Goal: Information Seeking & Learning: Learn about a topic

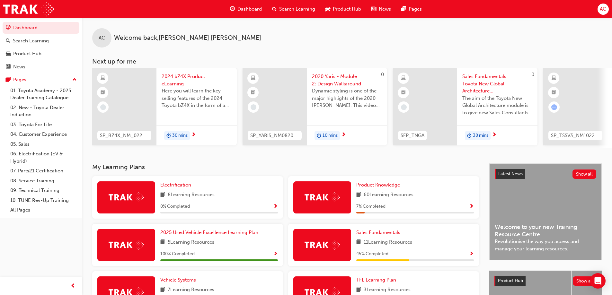
click at [368, 186] on span "Product Knowledge" at bounding box center [378, 185] width 44 height 6
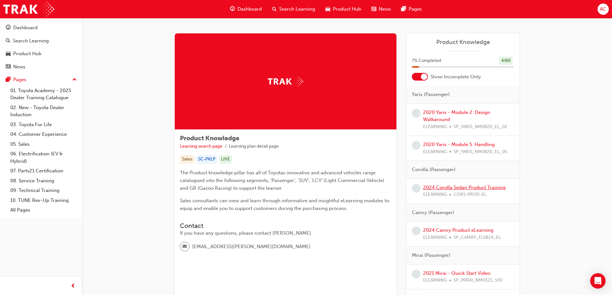
click at [446, 187] on link "2024 Corolla Sedan Product Training" at bounding box center [464, 188] width 83 height 6
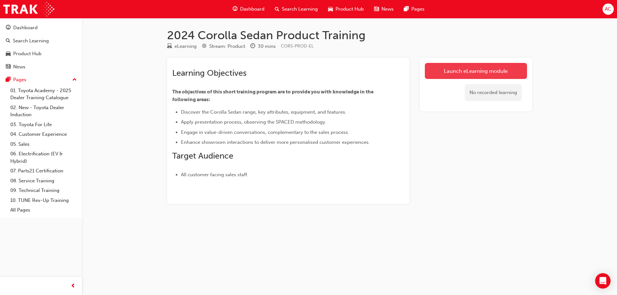
click at [446, 71] on link "Launch eLearning module" at bounding box center [476, 71] width 102 height 16
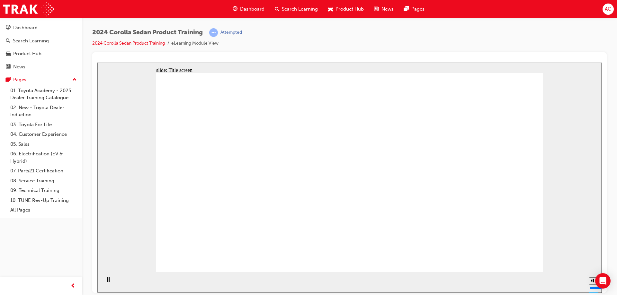
drag, startPoint x: 592, startPoint y: 261, endPoint x: 593, endPoint y: 266, distance: 5.8
type input "3"
click at [593, 266] on input "volume" at bounding box center [609, 263] width 41 height 5
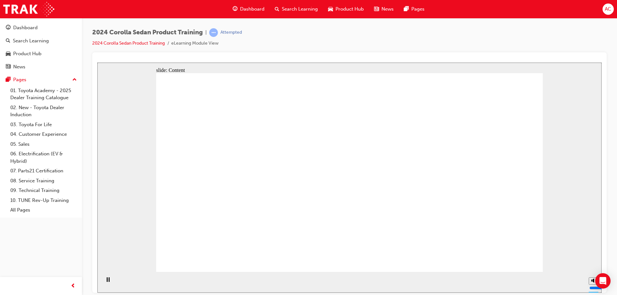
drag, startPoint x: 512, startPoint y: 268, endPoint x: 510, endPoint y: 265, distance: 3.9
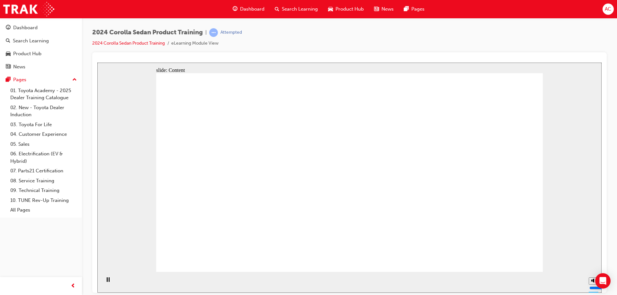
drag, startPoint x: 216, startPoint y: 191, endPoint x: 213, endPoint y: 163, distance: 28.4
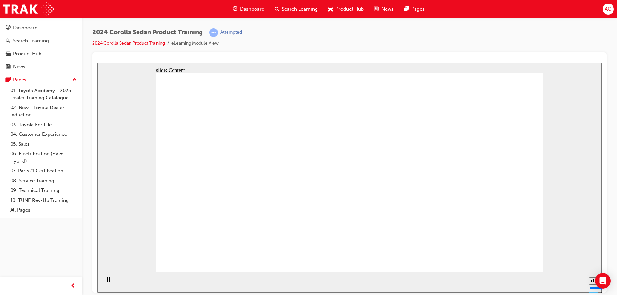
drag, startPoint x: 213, startPoint y: 163, endPoint x: 239, endPoint y: 154, distance: 27.1
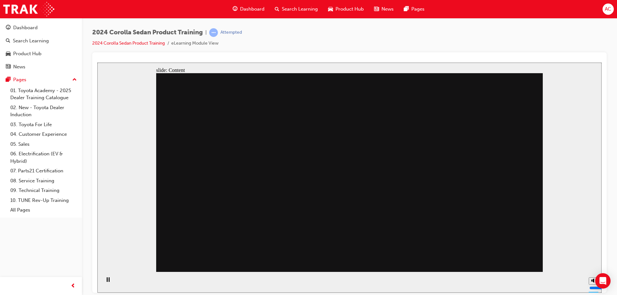
drag, startPoint x: 413, startPoint y: 147, endPoint x: 416, endPoint y: 167, distance: 20.7
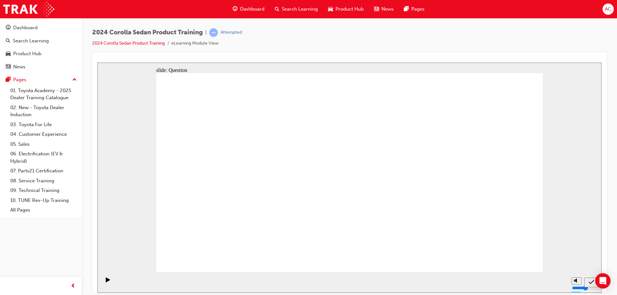
radio input "true"
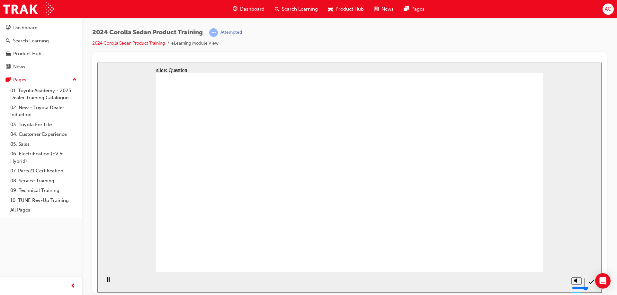
radio input "true"
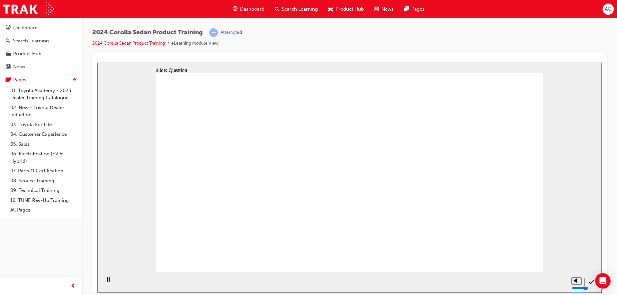
radio input "true"
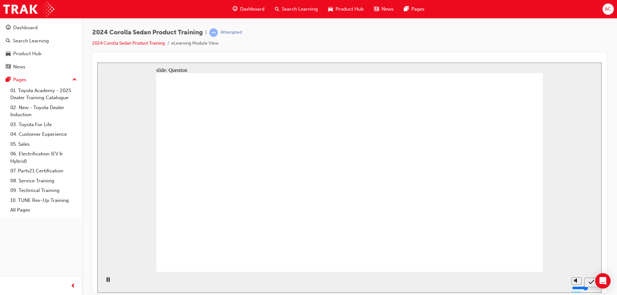
drag, startPoint x: 319, startPoint y: 180, endPoint x: 378, endPoint y: 231, distance: 77.9
drag, startPoint x: 266, startPoint y: 169, endPoint x: 458, endPoint y: 230, distance: 201.3
drag, startPoint x: 449, startPoint y: 174, endPoint x: 306, endPoint y: 237, distance: 156.4
drag, startPoint x: 375, startPoint y: 175, endPoint x: 228, endPoint y: 236, distance: 159.0
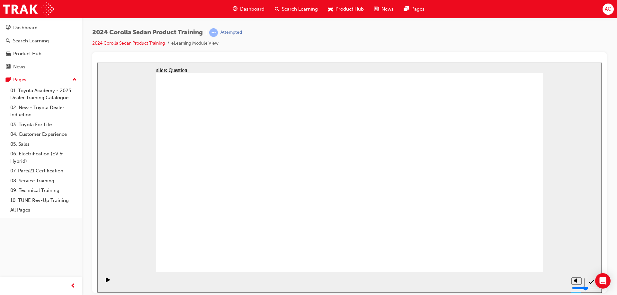
drag, startPoint x: 331, startPoint y: 212, endPoint x: 340, endPoint y: 216, distance: 9.3
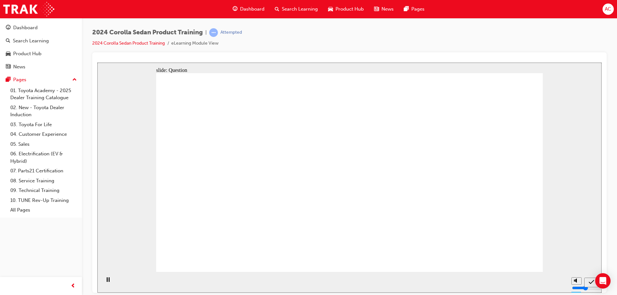
radio input "true"
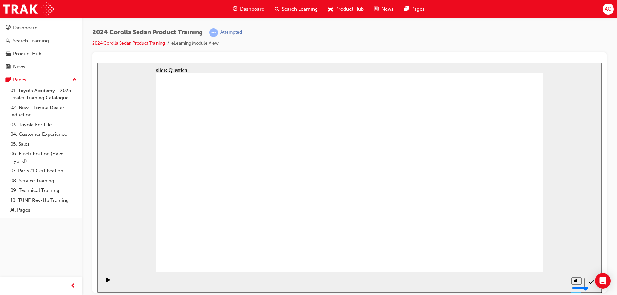
radio input "true"
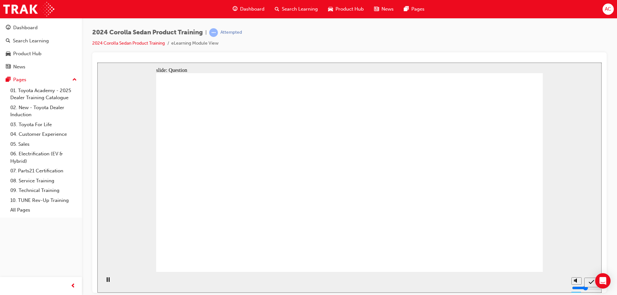
radio input "true"
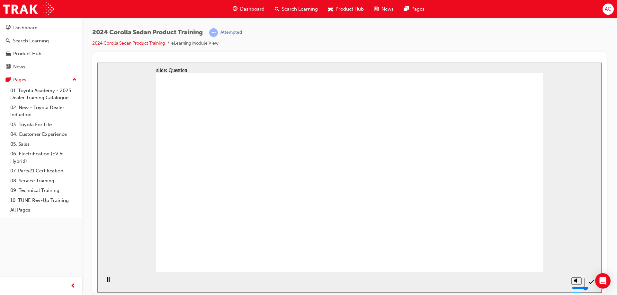
drag, startPoint x: 387, startPoint y: 175, endPoint x: 417, endPoint y: 177, distance: 29.9
drag, startPoint x: 308, startPoint y: 178, endPoint x: 441, endPoint y: 212, distance: 137.2
drag, startPoint x: 308, startPoint y: 167, endPoint x: 376, endPoint y: 216, distance: 83.7
drag, startPoint x: 404, startPoint y: 166, endPoint x: 316, endPoint y: 191, distance: 92.2
drag, startPoint x: 453, startPoint y: 173, endPoint x: 339, endPoint y: 228, distance: 126.0
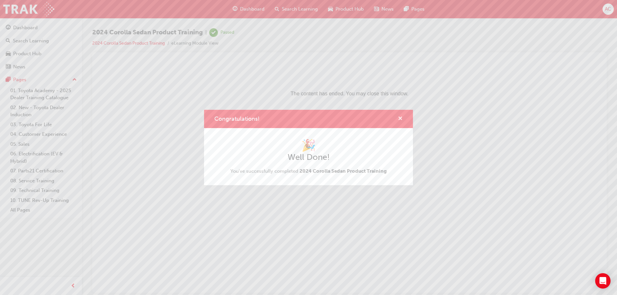
click at [400, 118] on span "cross-icon" at bounding box center [400, 119] width 5 height 6
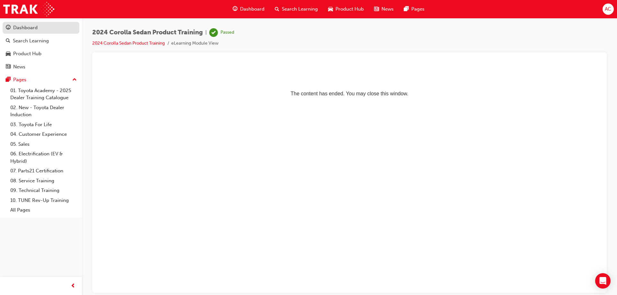
click at [38, 27] on div "Dashboard" at bounding box center [41, 28] width 70 height 8
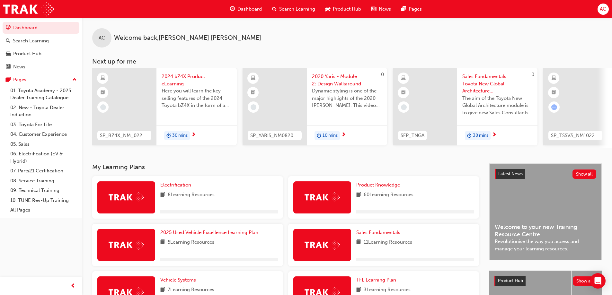
click at [382, 188] on span "Product Knowledge" at bounding box center [378, 185] width 44 height 6
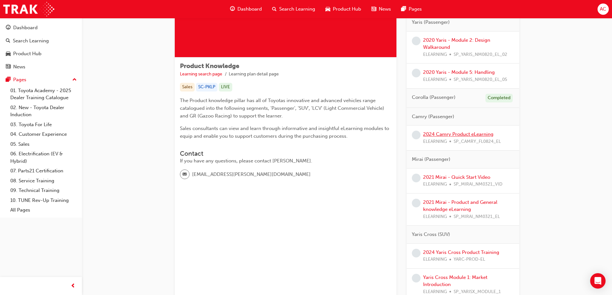
scroll to position [96, 0]
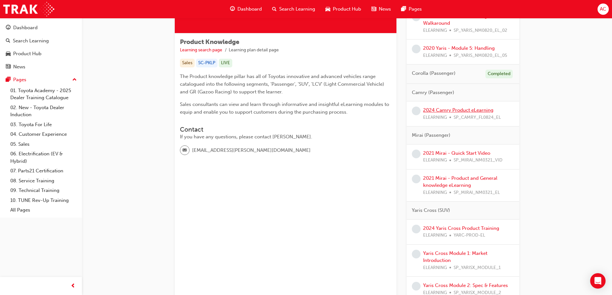
click at [455, 108] on link "2024 Camry Product eLearning" at bounding box center [458, 110] width 70 height 6
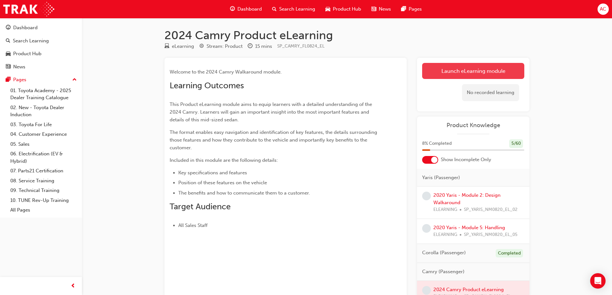
click at [457, 71] on link "Launch eLearning module" at bounding box center [473, 71] width 102 height 16
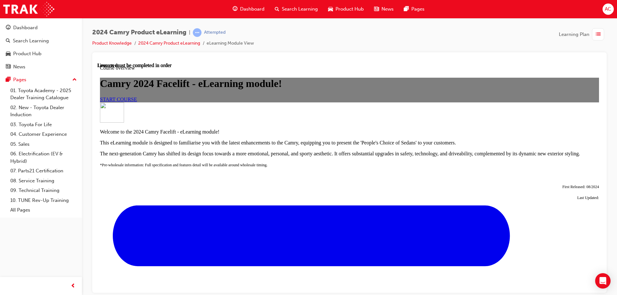
click at [137, 102] on link "START COURSE" at bounding box center [118, 98] width 37 height 5
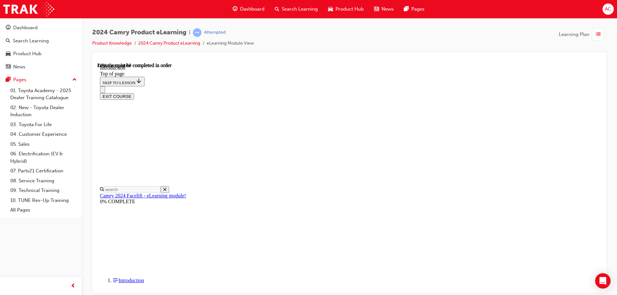
scroll to position [148, 0]
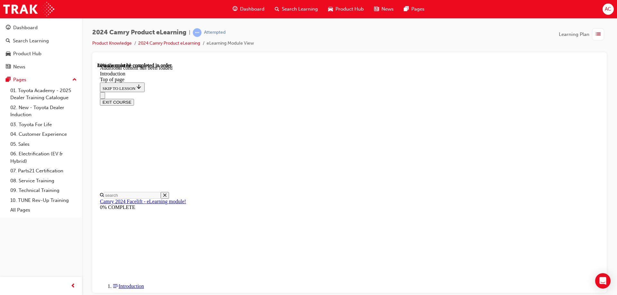
scroll to position [794, 0]
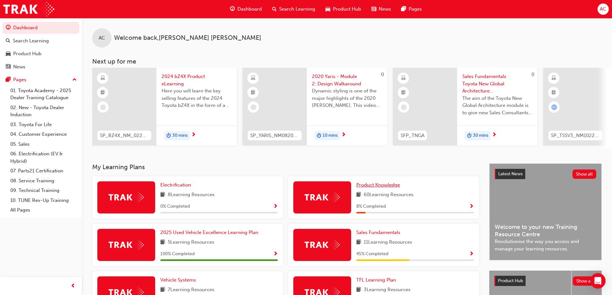
click at [386, 186] on span "Product Knowledge" at bounding box center [378, 185] width 44 height 6
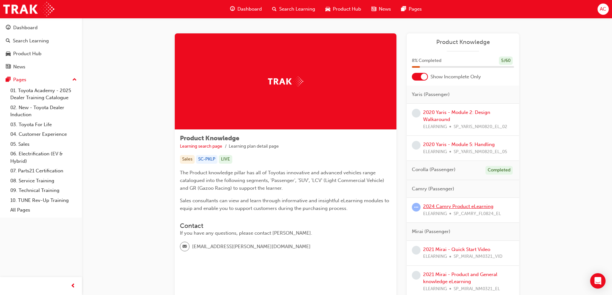
click at [485, 205] on link "2024 Camry Product eLearning" at bounding box center [458, 207] width 70 height 6
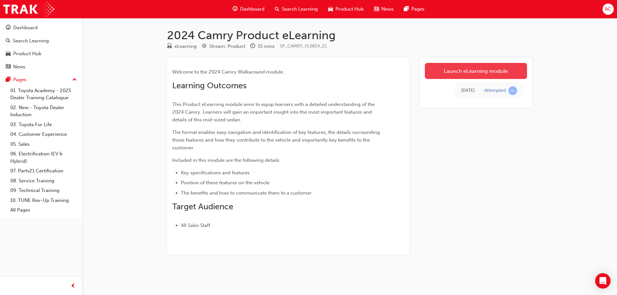
click at [490, 73] on link "Launch eLearning module" at bounding box center [476, 71] width 102 height 16
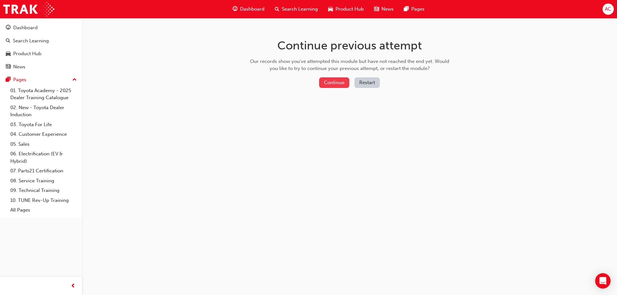
click at [334, 87] on button "Continue" at bounding box center [334, 82] width 30 height 11
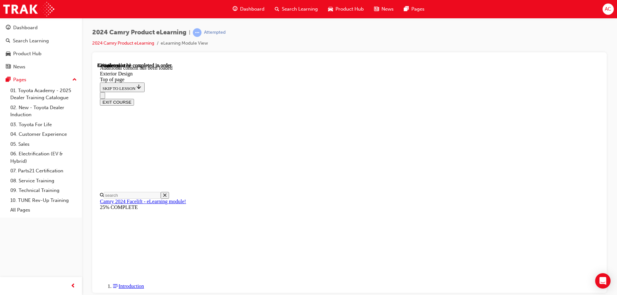
scroll to position [213, 0]
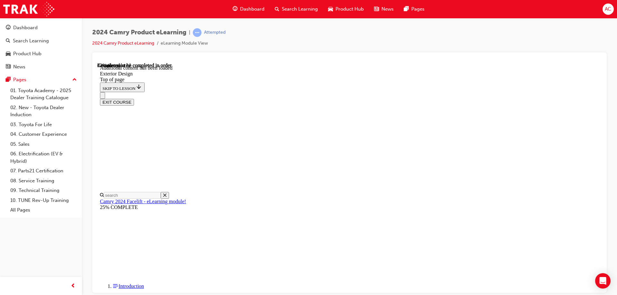
scroll to position [1108, 0]
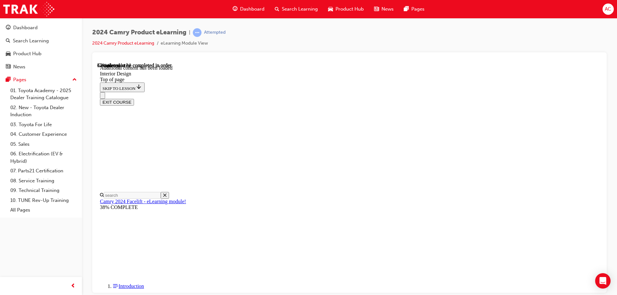
drag, startPoint x: 270, startPoint y: 224, endPoint x: 336, endPoint y: 216, distance: 66.3
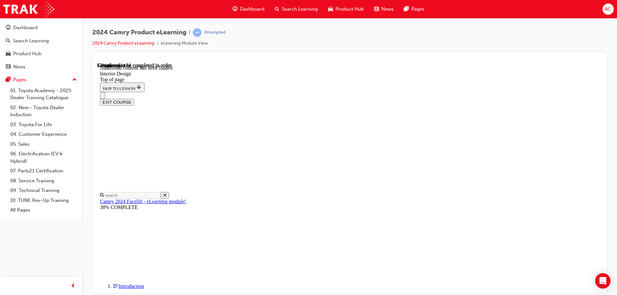
drag, startPoint x: 388, startPoint y: 215, endPoint x: 395, endPoint y: 213, distance: 6.9
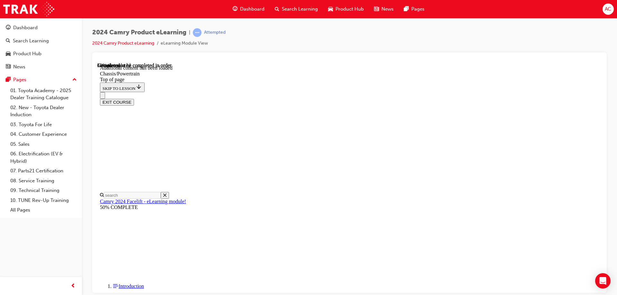
drag, startPoint x: 351, startPoint y: 254, endPoint x: 354, endPoint y: 244, distance: 10.2
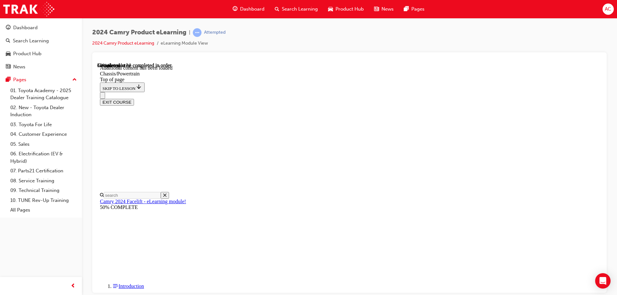
drag, startPoint x: 308, startPoint y: 225, endPoint x: 314, endPoint y: 217, distance: 9.3
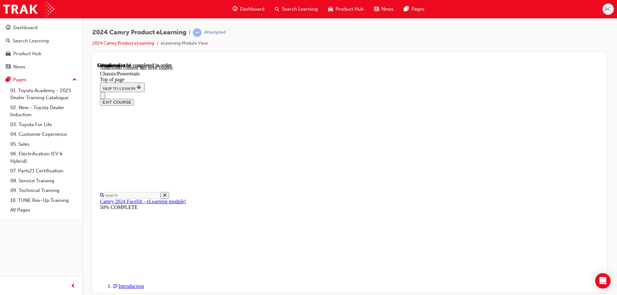
scroll to position [105, 0]
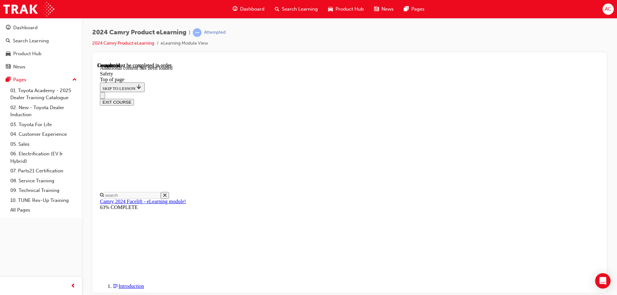
scroll to position [769, 0]
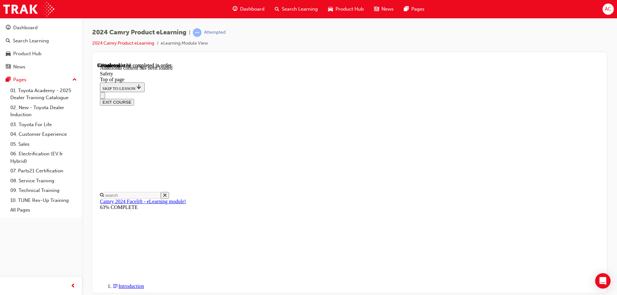
scroll to position [1386, 0]
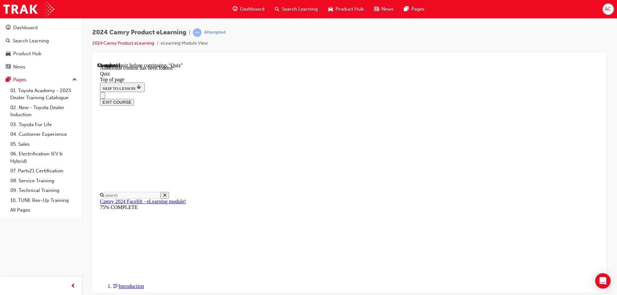
drag, startPoint x: 382, startPoint y: 193, endPoint x: 382, endPoint y: 190, distance: 3.5
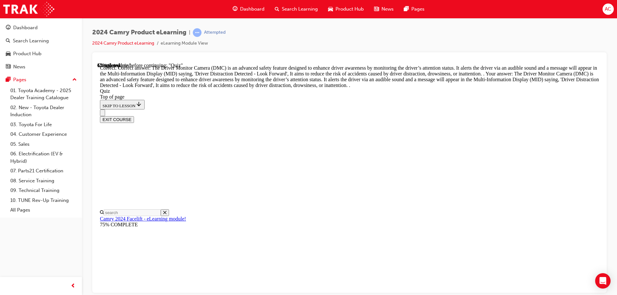
drag, startPoint x: 390, startPoint y: 265, endPoint x: 386, endPoint y: 257, distance: 8.8
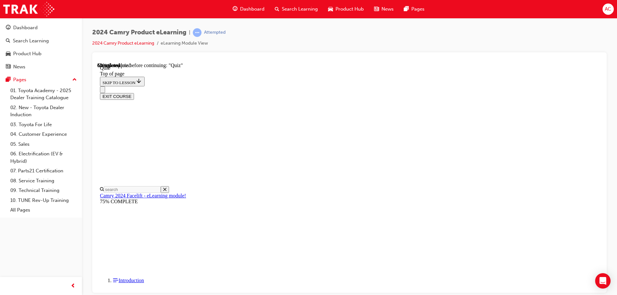
scroll to position [20, 0]
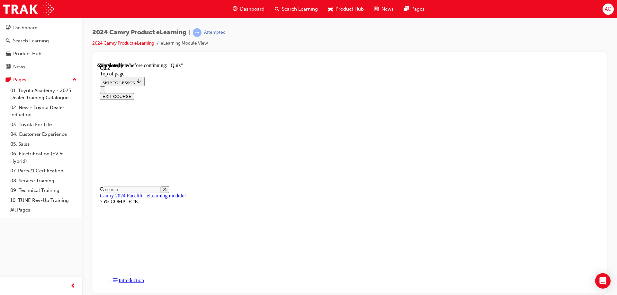
drag, startPoint x: 358, startPoint y: 178, endPoint x: 349, endPoint y: 192, distance: 16.7
drag, startPoint x: 295, startPoint y: 102, endPoint x: 513, endPoint y: 110, distance: 218.9
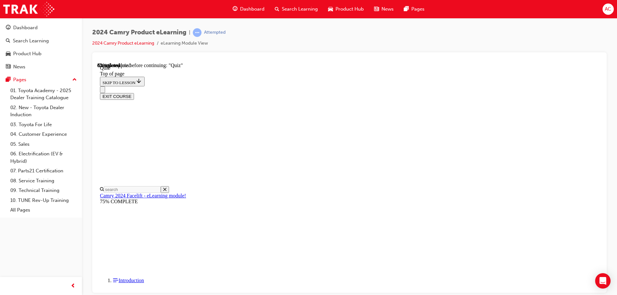
scroll to position [52, 0]
drag, startPoint x: 315, startPoint y: 138, endPoint x: 533, endPoint y: 146, distance: 217.9
drag, startPoint x: 493, startPoint y: 137, endPoint x: 307, endPoint y: 137, distance: 185.7
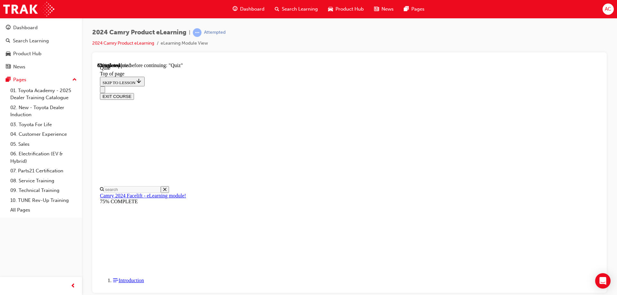
drag, startPoint x: 314, startPoint y: 137, endPoint x: 460, endPoint y: 147, distance: 145.9
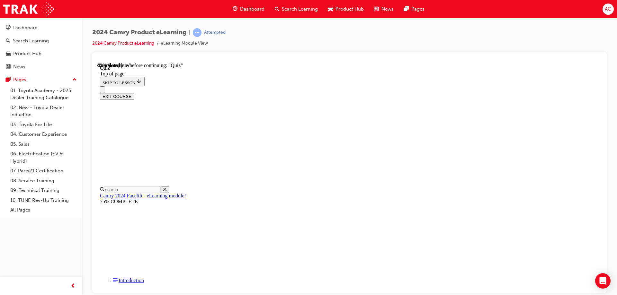
drag, startPoint x: 451, startPoint y: 128, endPoint x: 490, endPoint y: 139, distance: 40.8
drag, startPoint x: 460, startPoint y: 141, endPoint x: 461, endPoint y: 136, distance: 4.7
drag, startPoint x: 448, startPoint y: 128, endPoint x: 480, endPoint y: 137, distance: 33.8
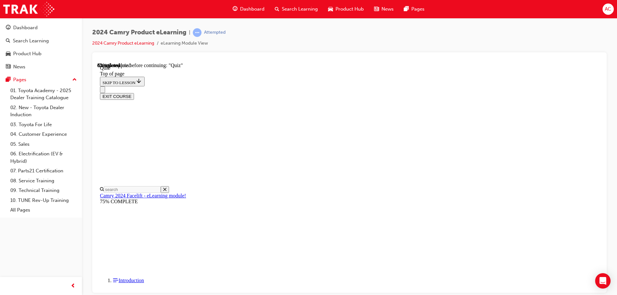
copy p "design concept as seen on the bZ4X and C-HR. What is the name given to this des…"
click at [404, 294] on div "2024 Camry Product eLearning | Attempted 2024 Camry Product eLearning eLearning…" at bounding box center [308, 147] width 617 height 295
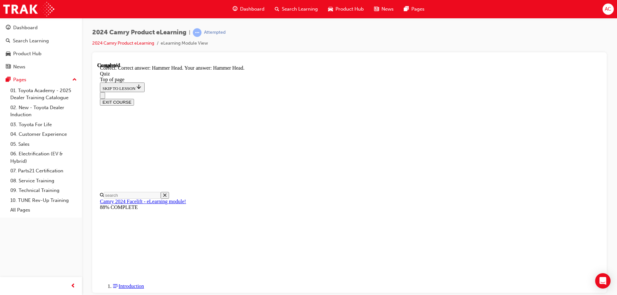
scroll to position [127, 0]
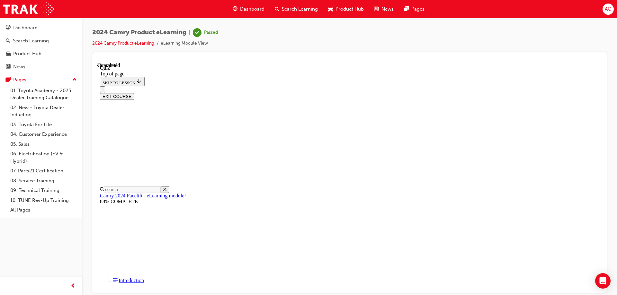
scroll to position [119, 0]
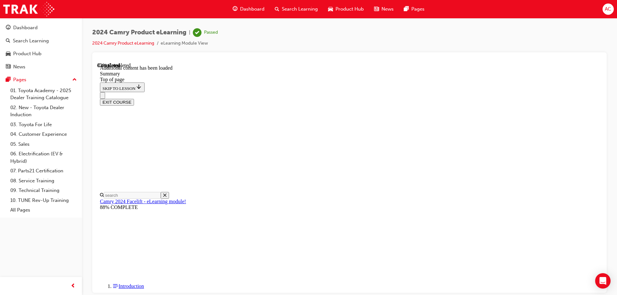
scroll to position [306, 0]
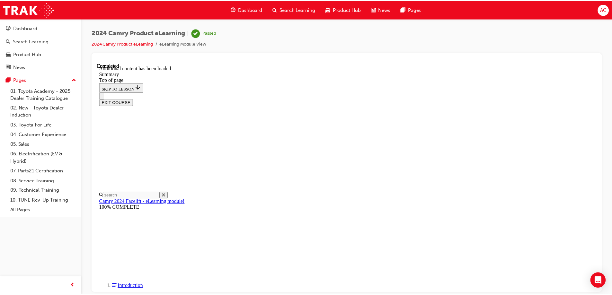
scroll to position [719, 0]
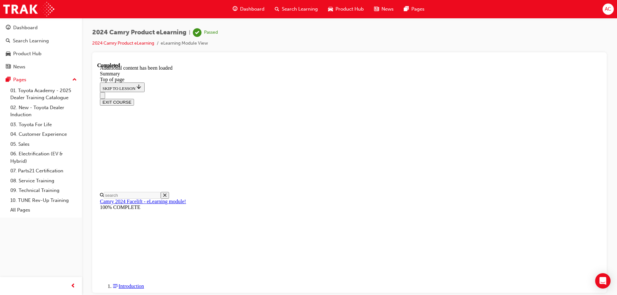
click at [261, 11] on span "Dashboard" at bounding box center [252, 8] width 24 height 7
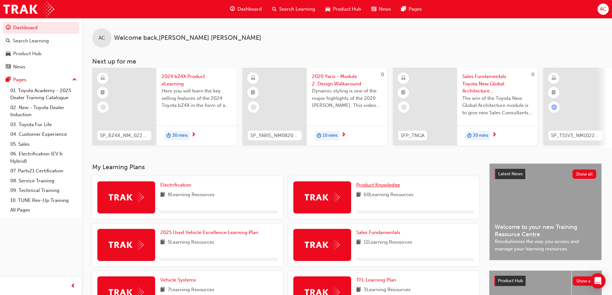
click at [391, 188] on span "Product Knowledge" at bounding box center [378, 185] width 44 height 6
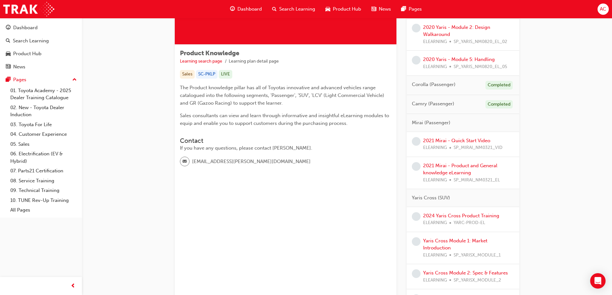
scroll to position [96, 0]
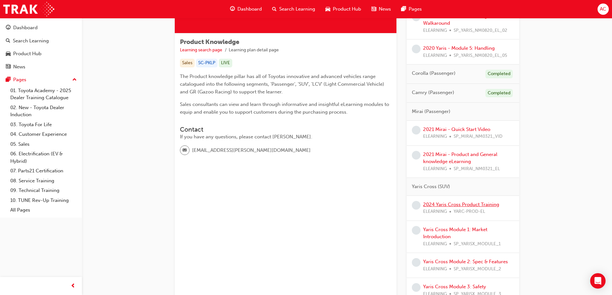
click at [481, 206] on link "2024 Yaris Cross Product Training" at bounding box center [461, 205] width 76 height 6
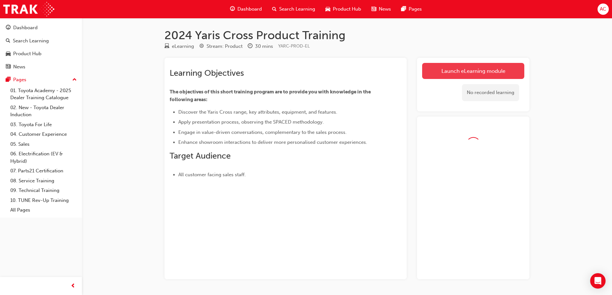
click at [478, 66] on link "Launch eLearning module" at bounding box center [473, 71] width 102 height 16
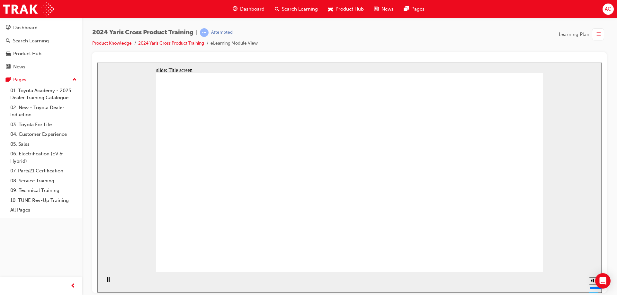
drag, startPoint x: 373, startPoint y: 252, endPoint x: 356, endPoint y: 251, distance: 17.1
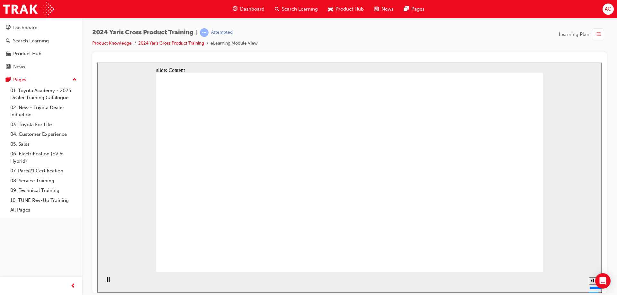
drag, startPoint x: 521, startPoint y: 260, endPoint x: 513, endPoint y: 259, distance: 8.1
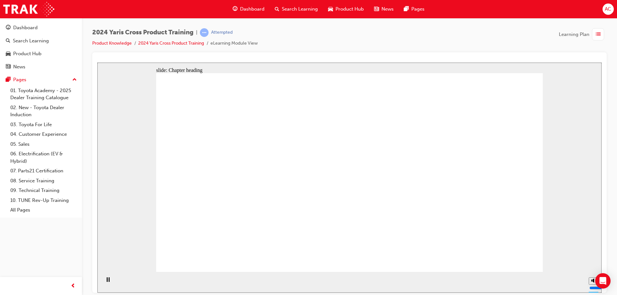
drag, startPoint x: 427, startPoint y: 215, endPoint x: 423, endPoint y: 130, distance: 84.9
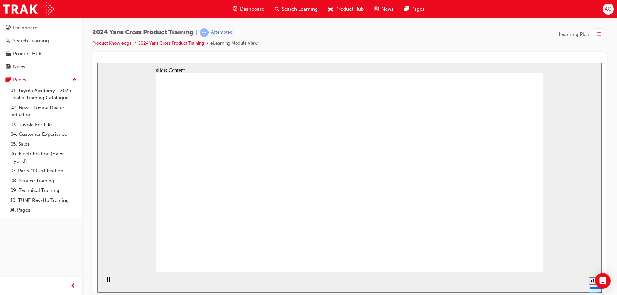
drag, startPoint x: 217, startPoint y: 150, endPoint x: 227, endPoint y: 148, distance: 9.4
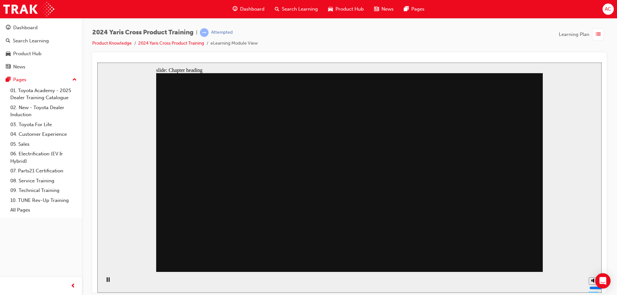
drag, startPoint x: 438, startPoint y: 151, endPoint x: 436, endPoint y: 200, distance: 48.9
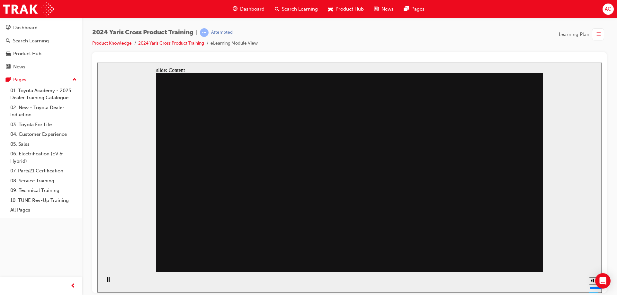
drag, startPoint x: 437, startPoint y: 202, endPoint x: 354, endPoint y: 195, distance: 83.1
drag, startPoint x: 515, startPoint y: 246, endPoint x: 514, endPoint y: 252, distance: 6.2
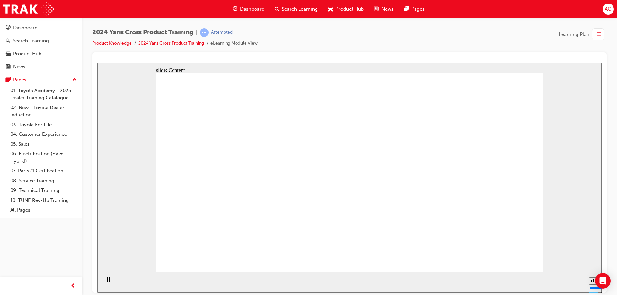
drag, startPoint x: 332, startPoint y: 166, endPoint x: 329, endPoint y: 169, distance: 4.3
drag, startPoint x: 237, startPoint y: 178, endPoint x: 204, endPoint y: 174, distance: 33.2
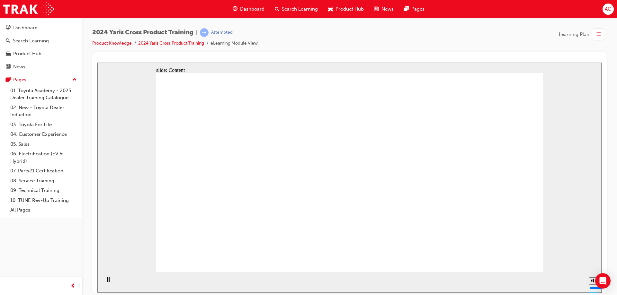
drag, startPoint x: 201, startPoint y: 171, endPoint x: 209, endPoint y: 172, distance: 8.1
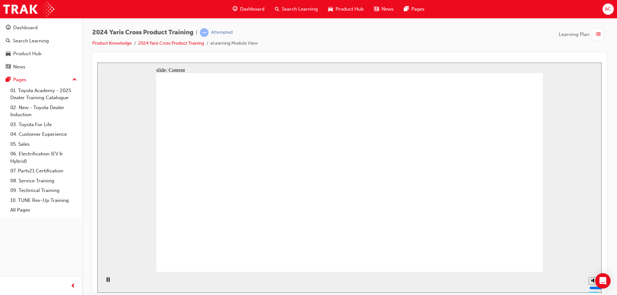
drag, startPoint x: 532, startPoint y: 263, endPoint x: 502, endPoint y: 246, distance: 34.2
drag, startPoint x: 509, startPoint y: 254, endPoint x: 512, endPoint y: 257, distance: 4.3
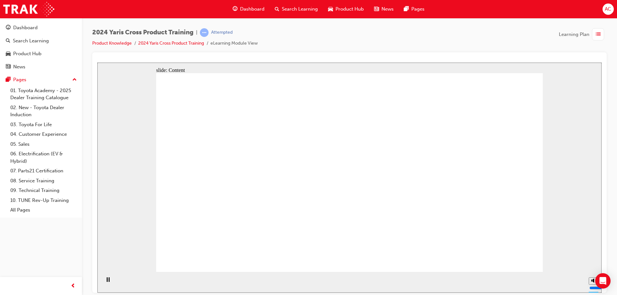
drag, startPoint x: 170, startPoint y: 180, endPoint x: 176, endPoint y: 181, distance: 5.5
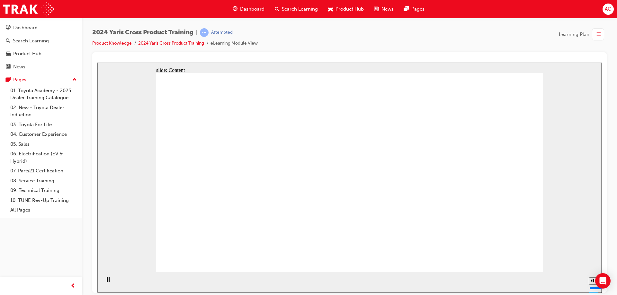
drag, startPoint x: 309, startPoint y: 172, endPoint x: 323, endPoint y: 172, distance: 13.5
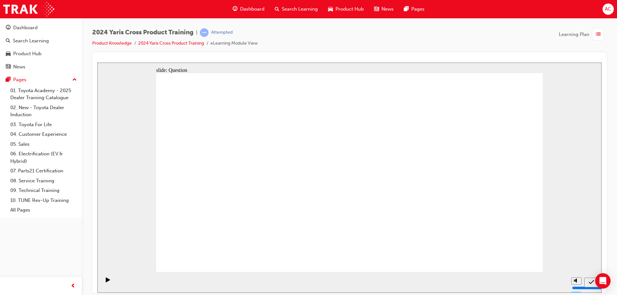
radio input "true"
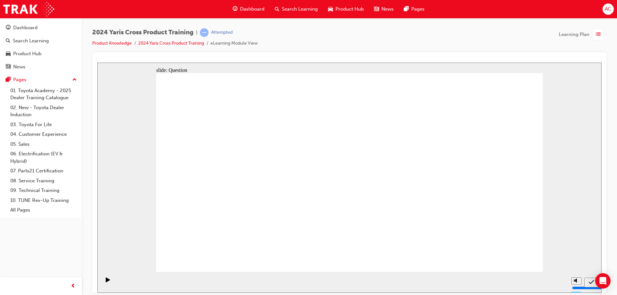
checkbox input "true"
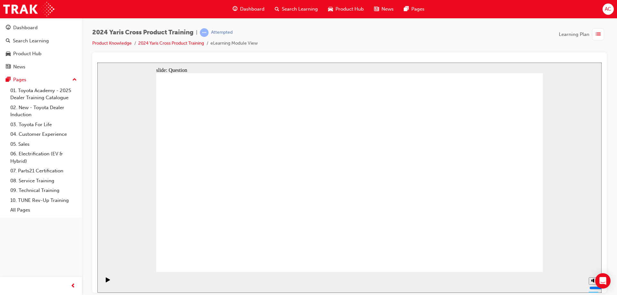
checkbox input "false"
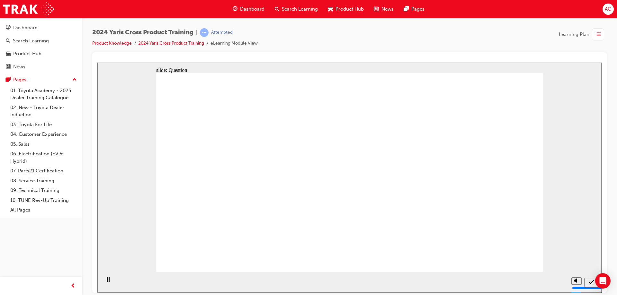
radio input "true"
drag, startPoint x: 383, startPoint y: 163, endPoint x: 240, endPoint y: 222, distance: 154.0
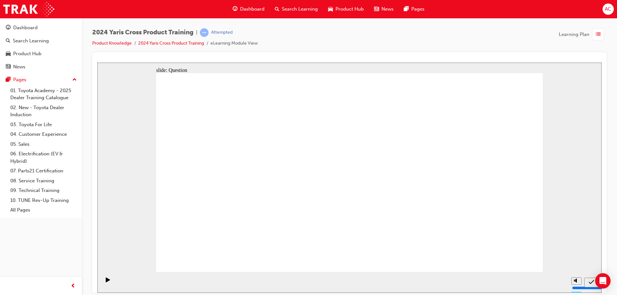
drag, startPoint x: 473, startPoint y: 170, endPoint x: 462, endPoint y: 176, distance: 11.8
drag, startPoint x: 459, startPoint y: 170, endPoint x: 309, endPoint y: 225, distance: 159.8
drag, startPoint x: 303, startPoint y: 170, endPoint x: 378, endPoint y: 208, distance: 84.2
drag, startPoint x: 237, startPoint y: 167, endPoint x: 393, endPoint y: 227, distance: 167.1
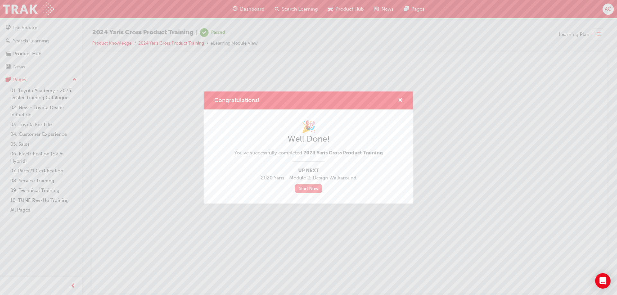
click at [303, 190] on link "Start Now" at bounding box center [308, 188] width 27 height 9
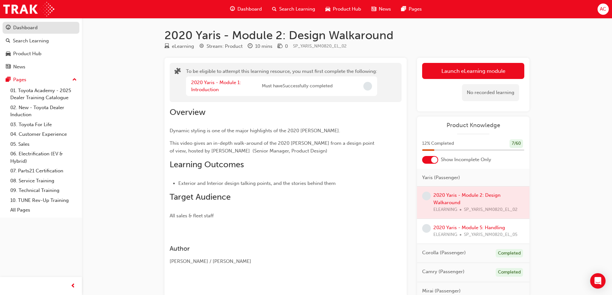
click at [45, 31] on div "Dashboard" at bounding box center [41, 28] width 70 height 8
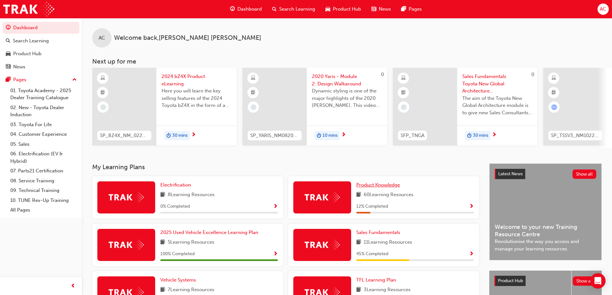
click at [370, 189] on link "Product Knowledge" at bounding box center [379, 184] width 46 height 7
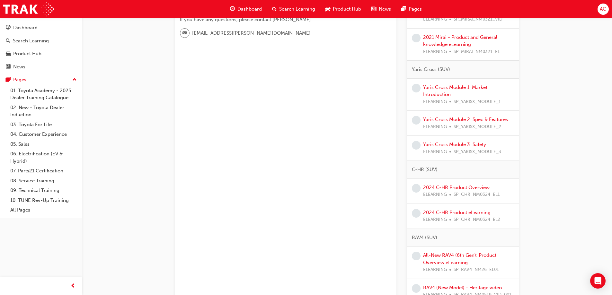
scroll to position [225, 0]
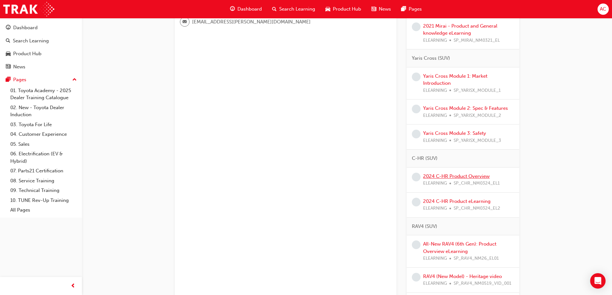
click at [465, 176] on link "2024 C-HR Product Overview" at bounding box center [456, 176] width 66 height 6
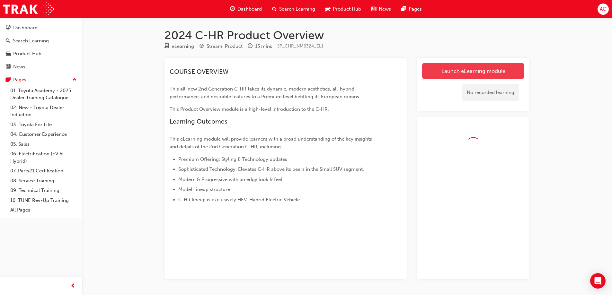
click at [447, 76] on link "Launch eLearning module" at bounding box center [473, 71] width 102 height 16
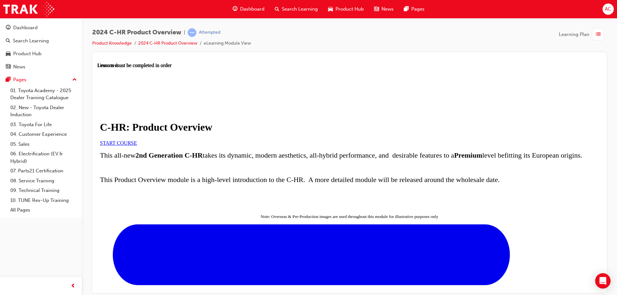
click at [137, 146] on span "START COURSE" at bounding box center [118, 142] width 37 height 5
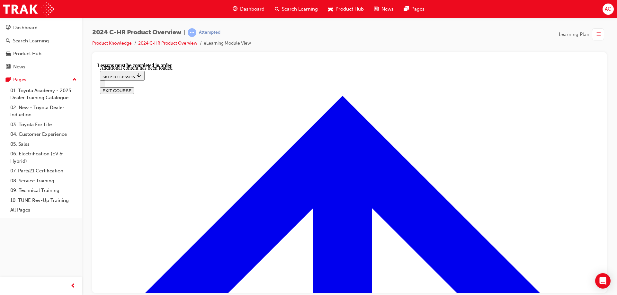
scroll to position [1827, 0]
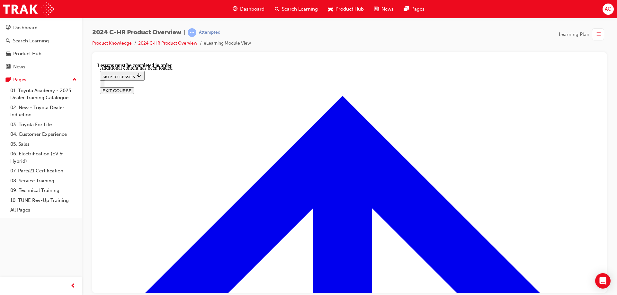
drag, startPoint x: 345, startPoint y: 76, endPoint x: 438, endPoint y: 90, distance: 94.2
drag, startPoint x: 438, startPoint y: 90, endPoint x: 413, endPoint y: 92, distance: 24.4
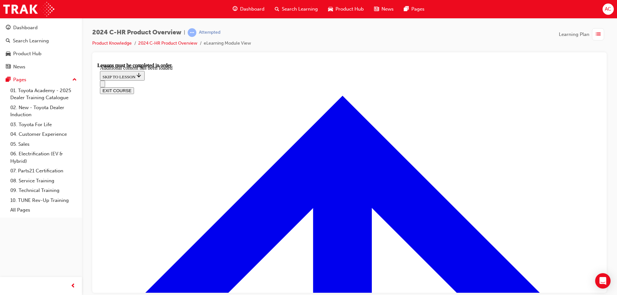
radio input "true"
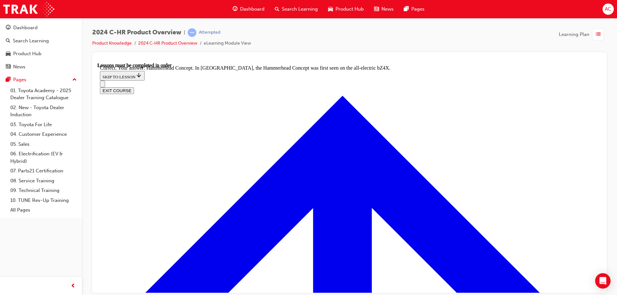
radio input "true"
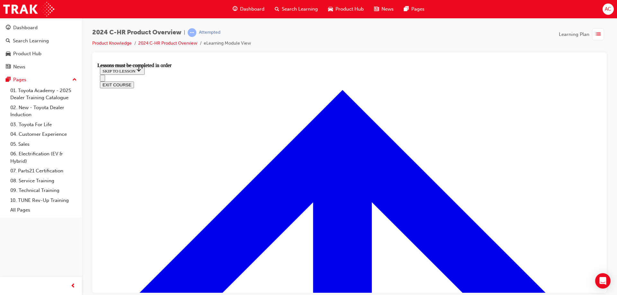
scroll to position [440, 0]
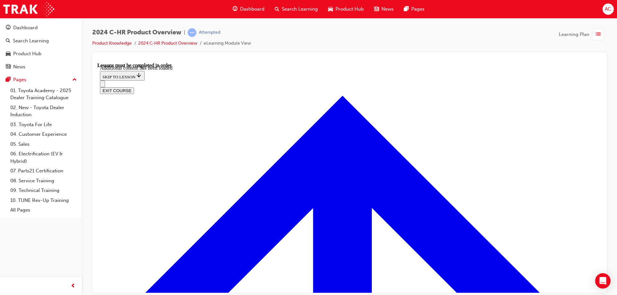
scroll to position [1197, 0]
radio input "true"
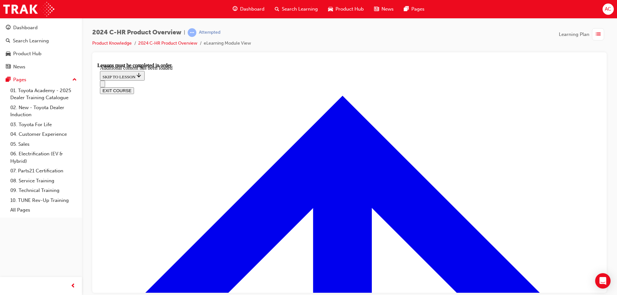
scroll to position [1261, 0]
radio input "true"
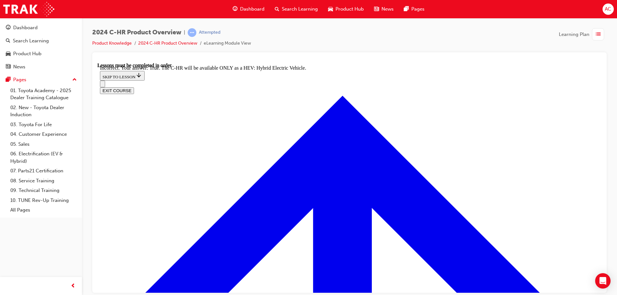
scroll to position [1332, 0]
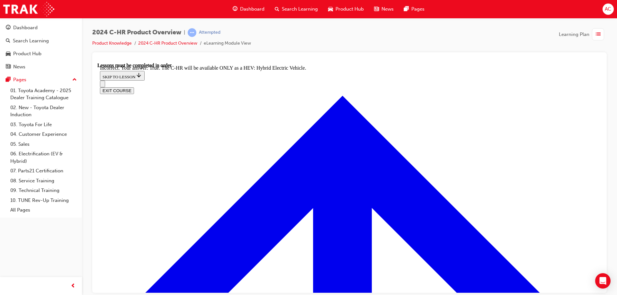
radio input "true"
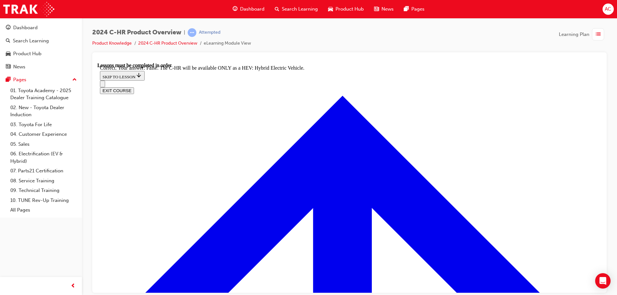
checkbox input "true"
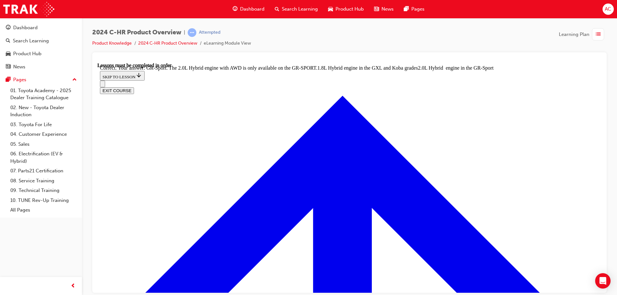
radio input "true"
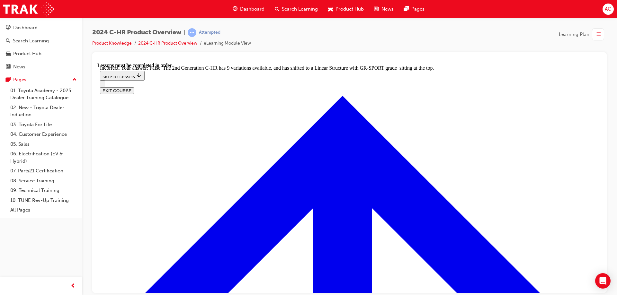
radio input "true"
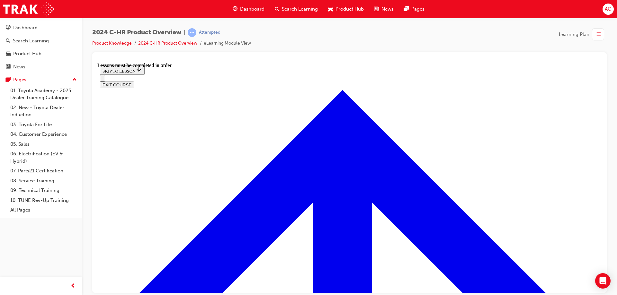
scroll to position [206, 0]
drag, startPoint x: 222, startPoint y: 165, endPoint x: 222, endPoint y: 159, distance: 5.5
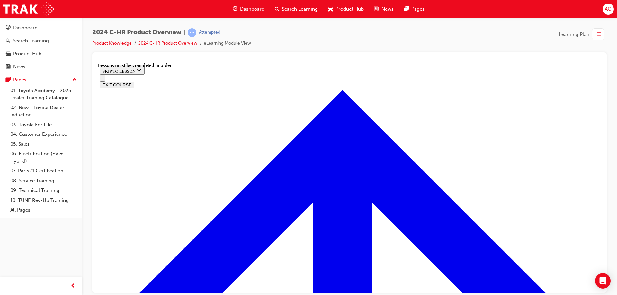
drag, startPoint x: 327, startPoint y: 213, endPoint x: 432, endPoint y: 157, distance: 118.3
drag, startPoint x: 423, startPoint y: 147, endPoint x: 429, endPoint y: 153, distance: 8.0
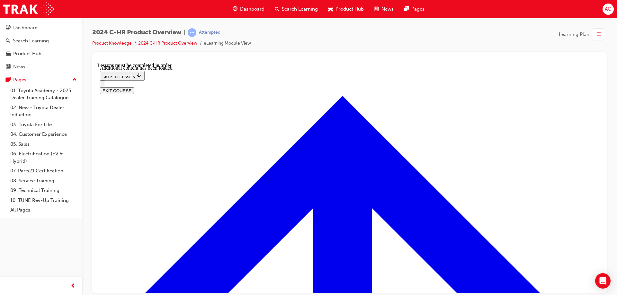
scroll to position [556, 0]
radio input "true"
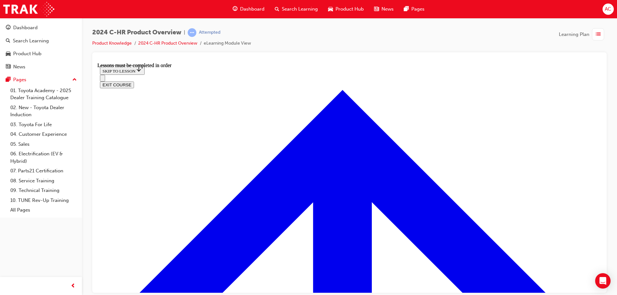
scroll to position [1063, 0]
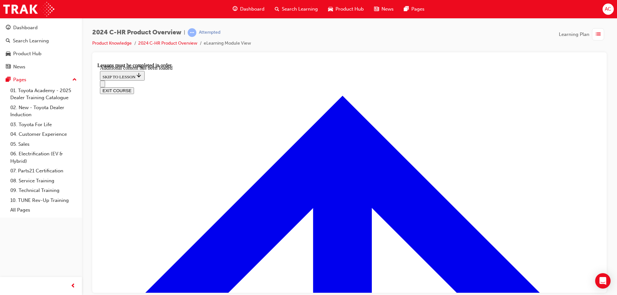
scroll to position [1290, 0]
checkbox input "true"
drag, startPoint x: 361, startPoint y: 287, endPoint x: 357, endPoint y: 278, distance: 9.8
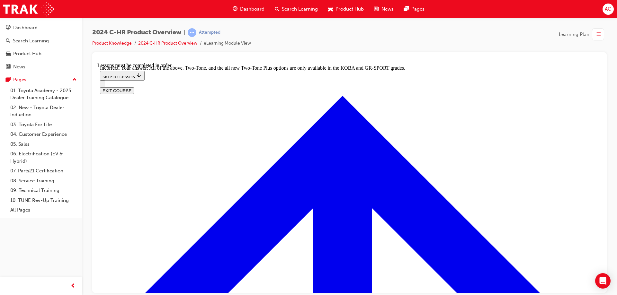
checkbox input "true"
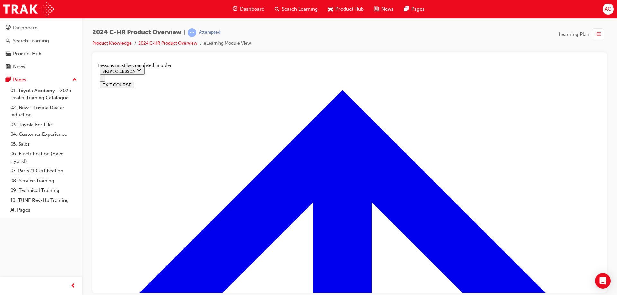
scroll to position [460, 0]
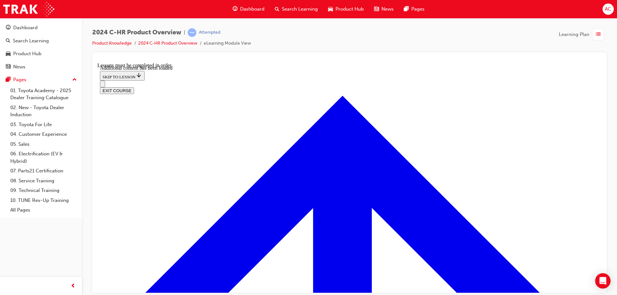
scroll to position [622, 0]
radio input "true"
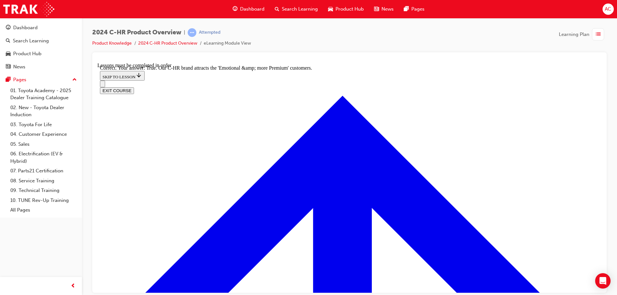
scroll to position [728, 0]
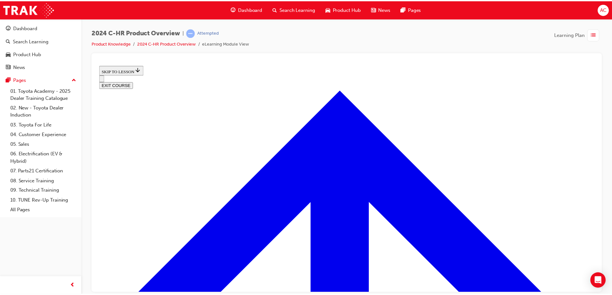
scroll to position [232, 0]
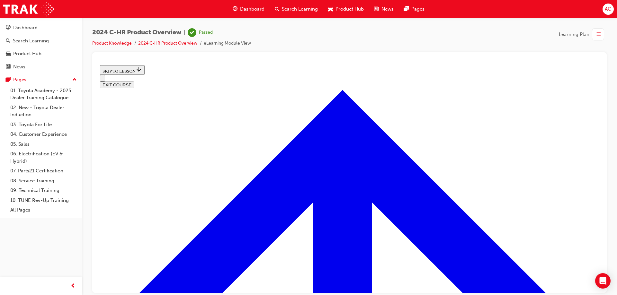
click at [244, 12] on span "Dashboard" at bounding box center [252, 8] width 24 height 7
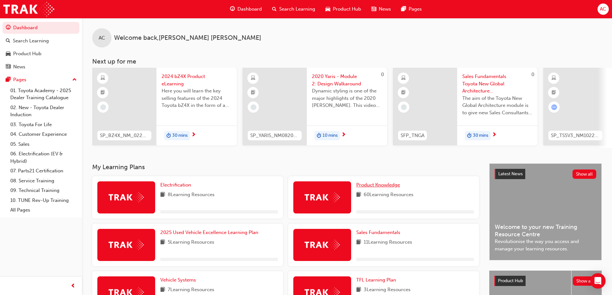
click at [384, 188] on span "Product Knowledge" at bounding box center [378, 185] width 44 height 6
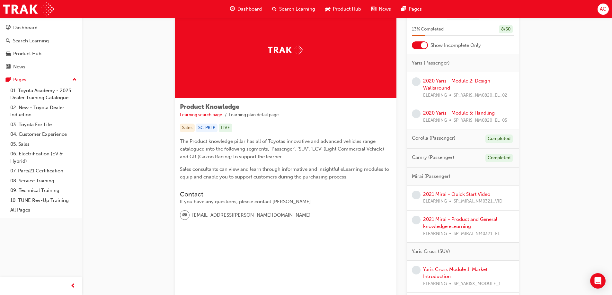
scroll to position [161, 0]
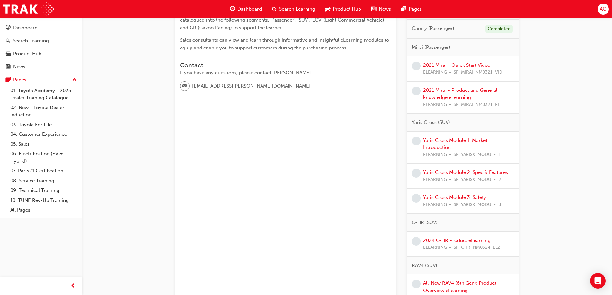
click at [453, 237] on div "2024 C-HR Product eLearning ELEARNING SP_CHR_NM0324_EL2" at bounding box center [461, 244] width 77 height 14
click at [452, 239] on link "2024 C-HR Product eLearning" at bounding box center [456, 241] width 67 height 6
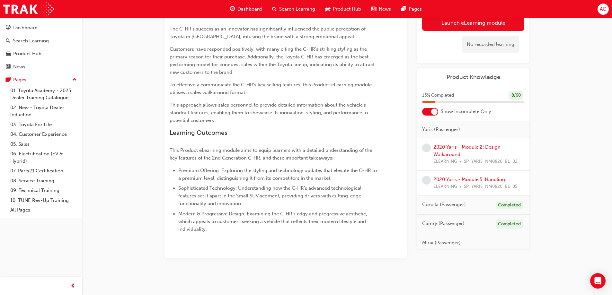
scroll to position [93, 0]
click at [460, 31] on div "No recorded learning" at bounding box center [473, 44] width 102 height 27
click at [461, 27] on button "Launch eLearning module" at bounding box center [473, 23] width 102 height 16
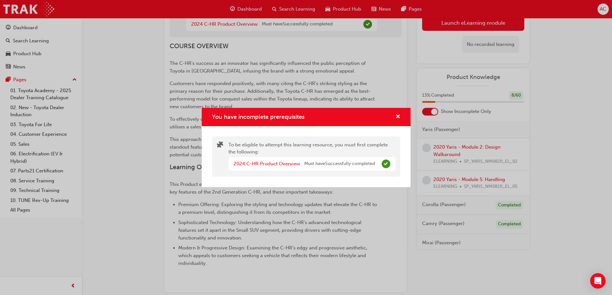
scroll to position [0, 0]
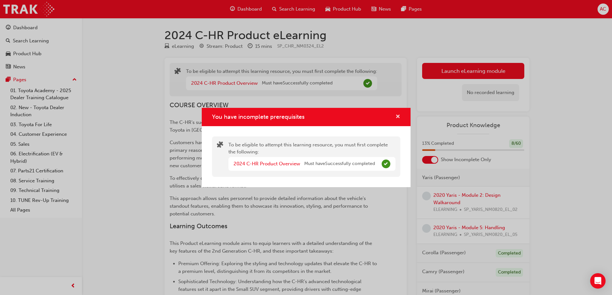
click at [398, 115] on span "cross-icon" at bounding box center [397, 117] width 5 height 6
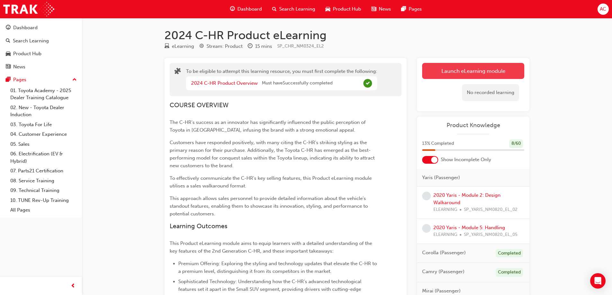
click at [435, 78] on button "Launch eLearning module" at bounding box center [473, 71] width 102 height 16
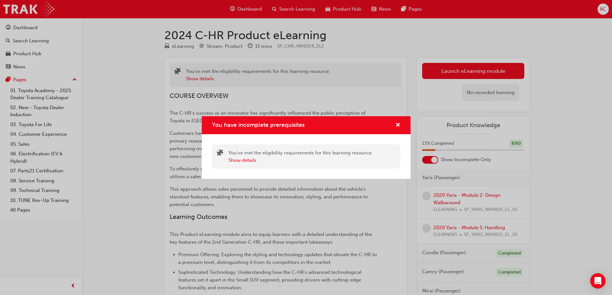
click at [244, 165] on div "You've met the eligibility requirements for this learning resource. Show details" at bounding box center [306, 157] width 188 height 24
click at [245, 161] on button "Show details" at bounding box center [242, 160] width 28 height 7
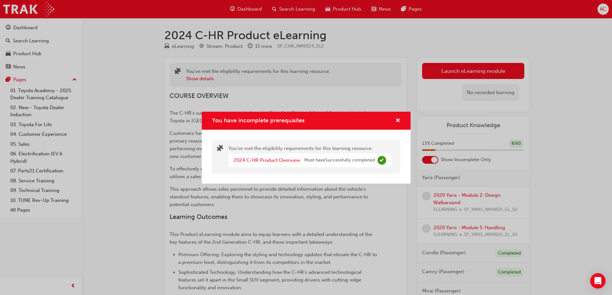
click at [396, 126] on div "You have incomplete prerequisites" at bounding box center [306, 121] width 209 height 18
click at [396, 123] on span "cross-icon" at bounding box center [397, 121] width 5 height 6
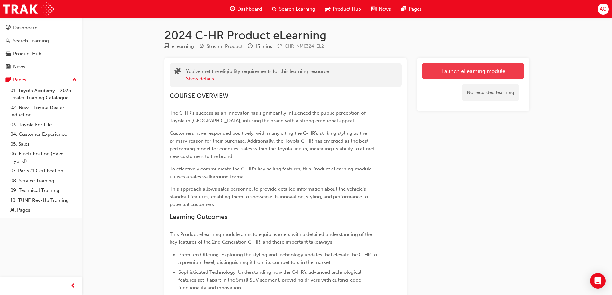
click at [470, 66] on link "Launch eLearning module" at bounding box center [473, 71] width 102 height 16
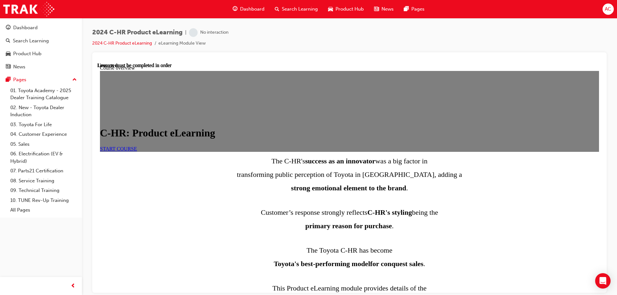
click at [137, 151] on span "START COURSE" at bounding box center [118, 148] width 37 height 5
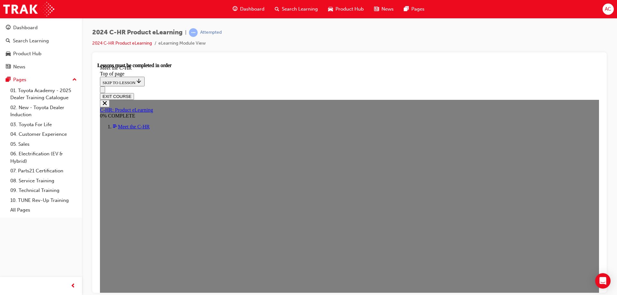
scroll to position [183, 0]
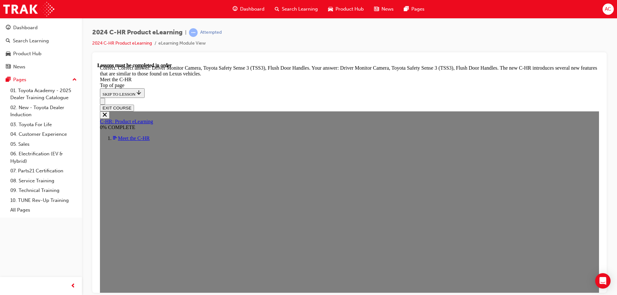
scroll to position [2196, 0]
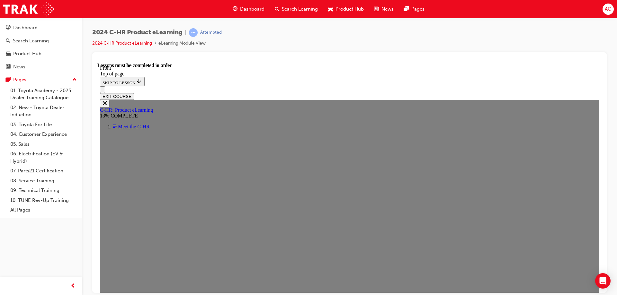
scroll to position [254, 0]
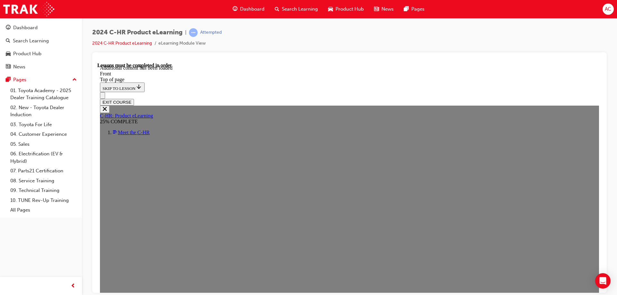
scroll to position [619, 0]
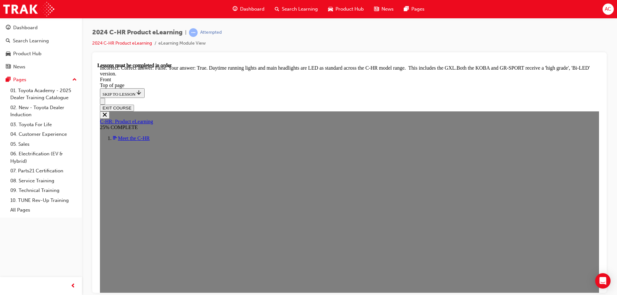
scroll to position [779, 0]
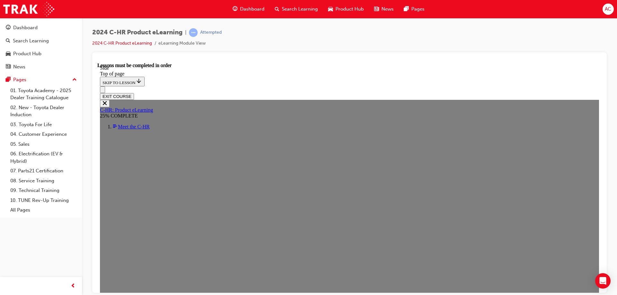
scroll to position [146, 0]
drag, startPoint x: 507, startPoint y: 156, endPoint x: 489, endPoint y: 165, distance: 19.7
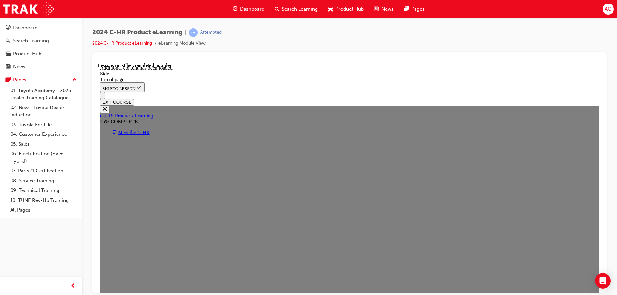
scroll to position [403, 0]
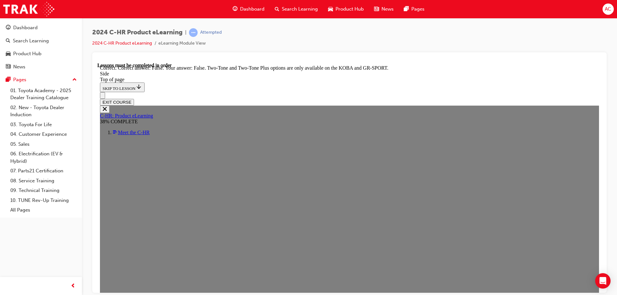
scroll to position [657, 0]
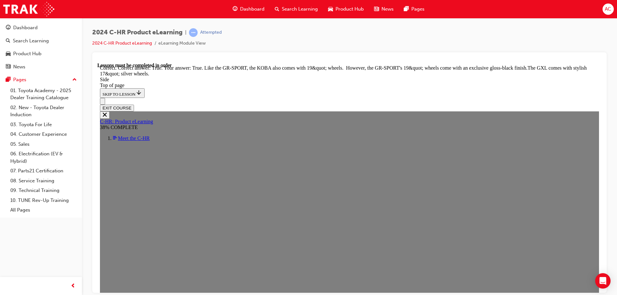
scroll to position [799, 0]
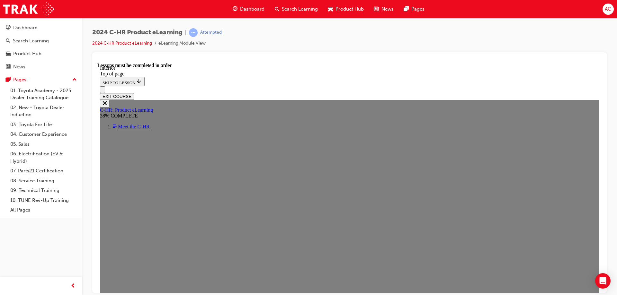
scroll to position [312, 0]
drag, startPoint x: 339, startPoint y: 255, endPoint x: 330, endPoint y: 254, distance: 9.6
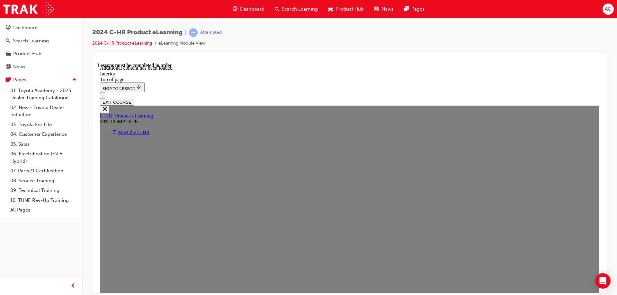
scroll to position [685, 0]
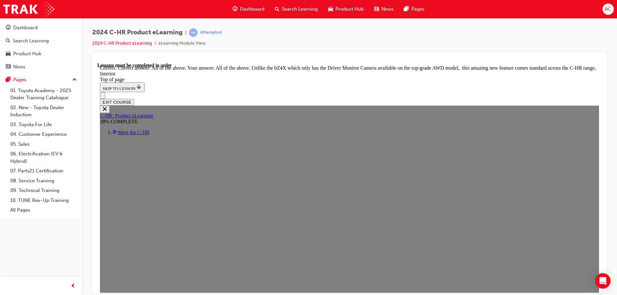
scroll to position [1038, 0]
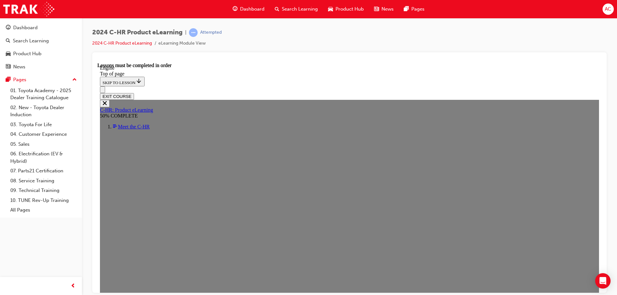
scroll to position [407, 0]
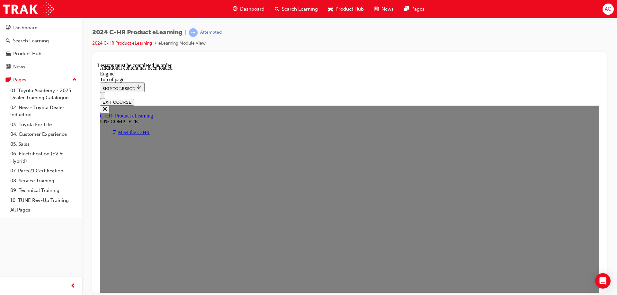
scroll to position [889, 0]
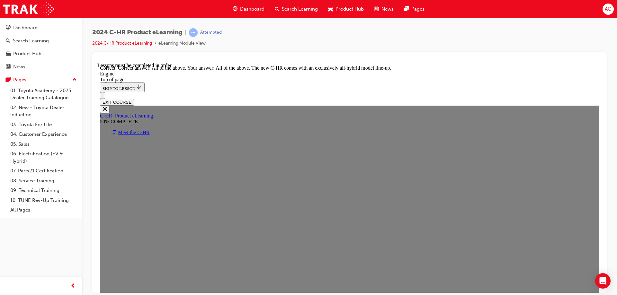
scroll to position [1767, 0]
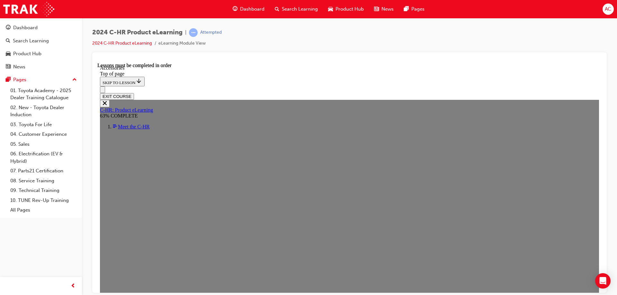
scroll to position [191, 0]
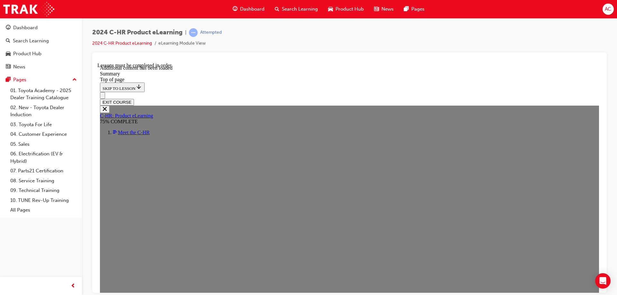
scroll to position [1022, 0]
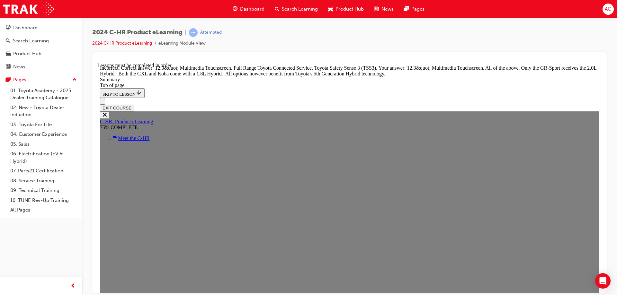
scroll to position [1160, 0]
drag, startPoint x: 313, startPoint y: 212, endPoint x: 311, endPoint y: 201, distance: 11.1
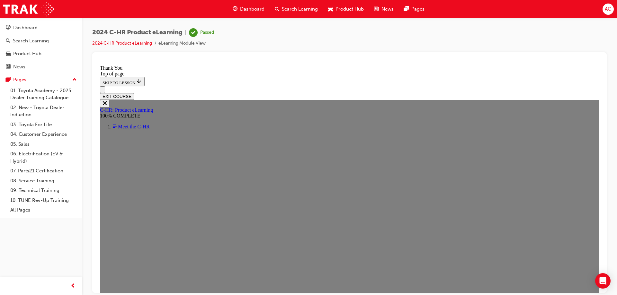
scroll to position [0, 0]
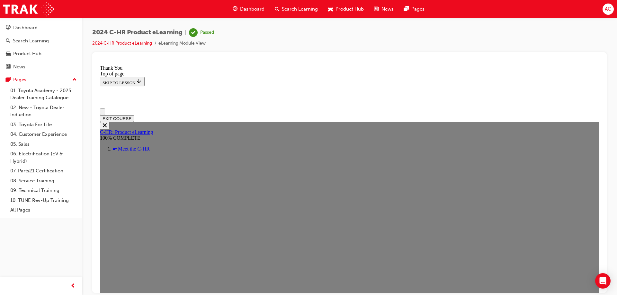
click at [134, 115] on button "EXIT COURSE" at bounding box center [117, 118] width 34 height 7
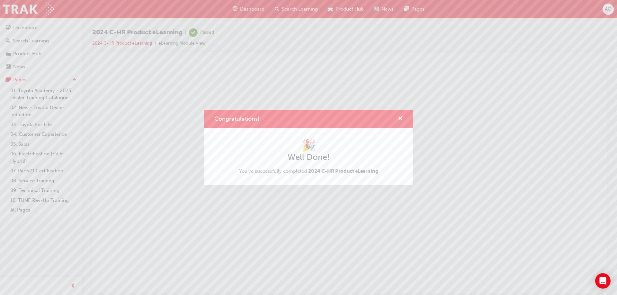
click at [395, 117] on div "Congratulations!" at bounding box center [398, 119] width 10 height 8
click at [405, 115] on div "Congratulations!" at bounding box center [308, 119] width 209 height 18
click at [405, 117] on div "Congratulations!" at bounding box center [308, 119] width 209 height 18
click at [400, 118] on span "cross-icon" at bounding box center [400, 119] width 5 height 6
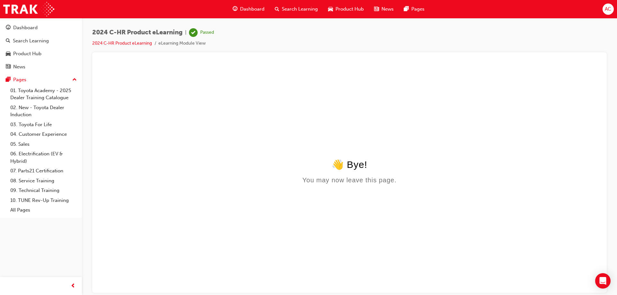
click at [247, 13] on div "Dashboard" at bounding box center [248, 9] width 42 height 13
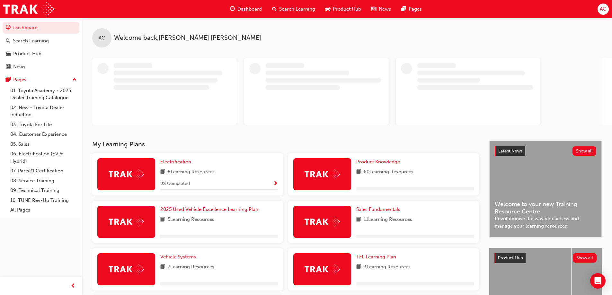
click at [370, 159] on span "Product Knowledge" at bounding box center [378, 162] width 44 height 6
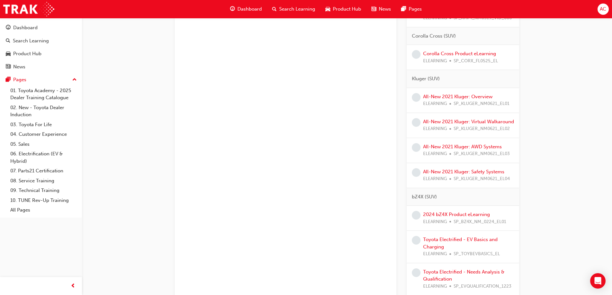
scroll to position [546, 0]
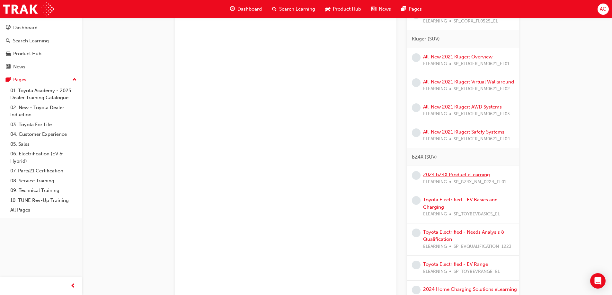
click at [484, 178] on link "2024 bZ4X Product eLearning" at bounding box center [456, 175] width 67 height 6
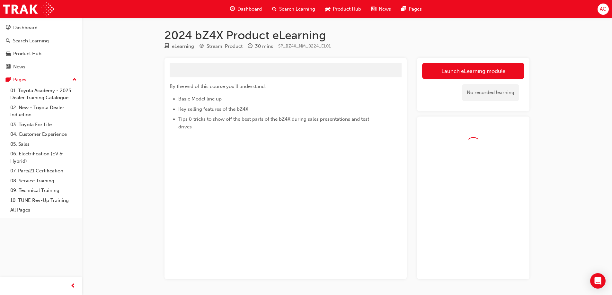
click at [474, 81] on div "No recorded learning" at bounding box center [473, 92] width 102 height 27
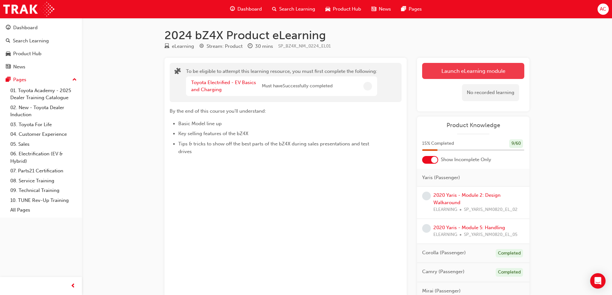
click at [474, 79] on button "Launch eLearning module" at bounding box center [473, 71] width 102 height 16
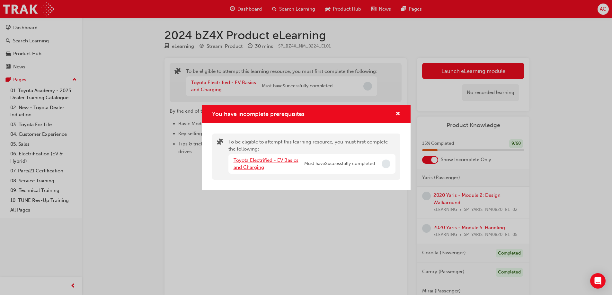
click at [281, 160] on link "Toyota Electrified - EV Basics and Charging" at bounding box center [266, 163] width 65 height 13
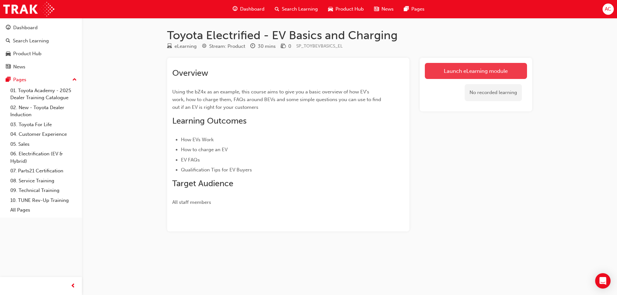
click at [454, 73] on link "Launch eLearning module" at bounding box center [476, 71] width 102 height 16
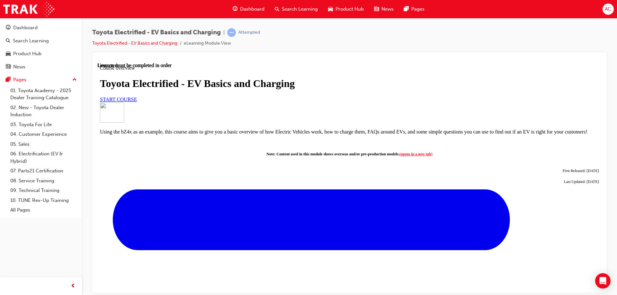
click at [173, 102] on div "START COURSE" at bounding box center [349, 99] width 499 height 6
click at [137, 102] on span "START COURSE" at bounding box center [118, 98] width 37 height 5
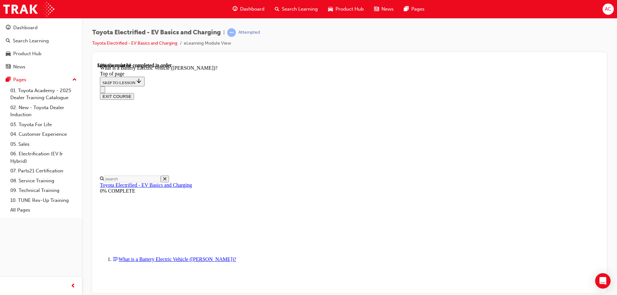
scroll to position [662, 0]
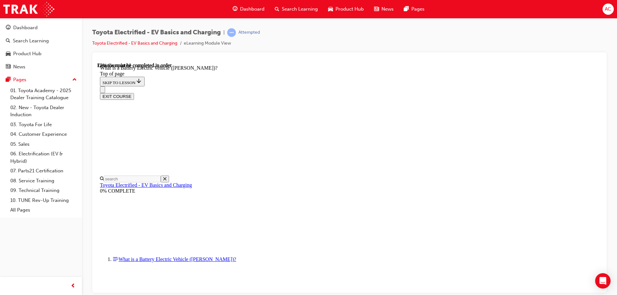
scroll to position [713, 0]
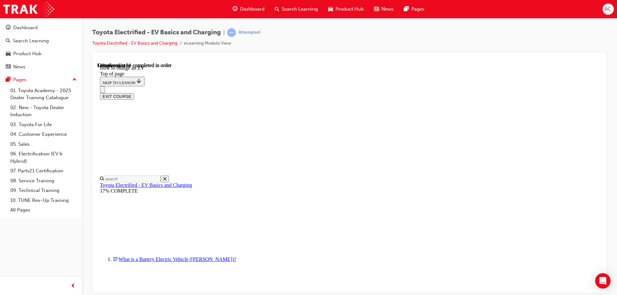
drag, startPoint x: 476, startPoint y: 91, endPoint x: 472, endPoint y: 102, distance: 11.4
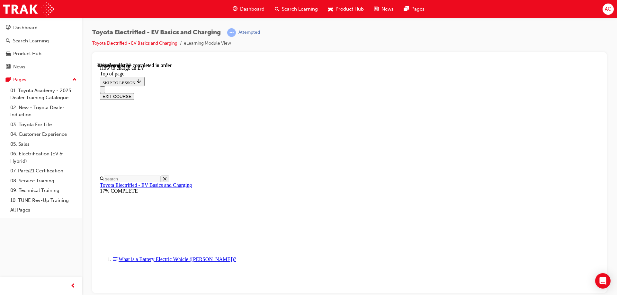
scroll to position [2738, 0]
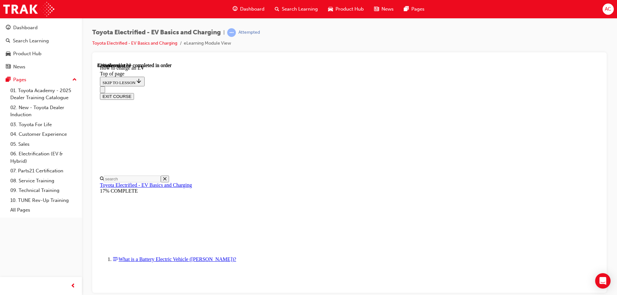
drag, startPoint x: 455, startPoint y: 271, endPoint x: 513, endPoint y: 280, distance: 59.6
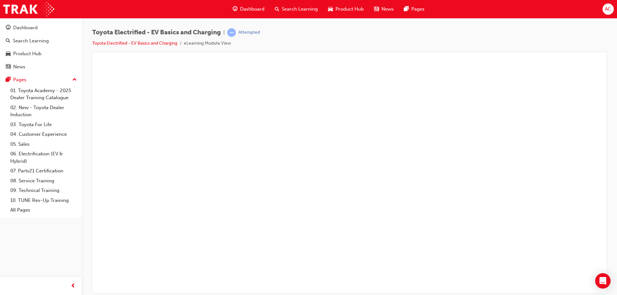
click at [492, 124] on button "Unzoom image" at bounding box center [349, 177] width 504 height 230
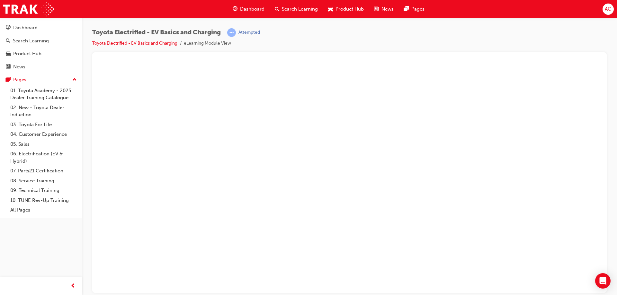
click at [542, 137] on button "Unzoom image" at bounding box center [349, 177] width 504 height 230
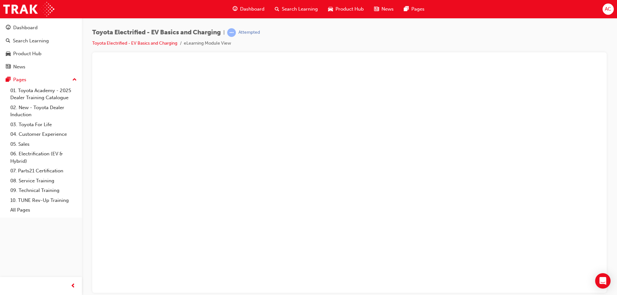
click at [553, 129] on button "Unzoom image" at bounding box center [349, 177] width 504 height 230
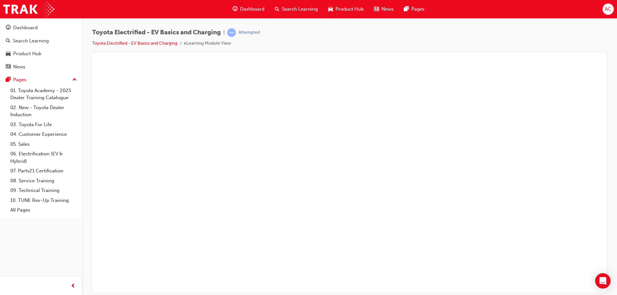
click at [526, 126] on button "Unzoom image" at bounding box center [349, 177] width 504 height 230
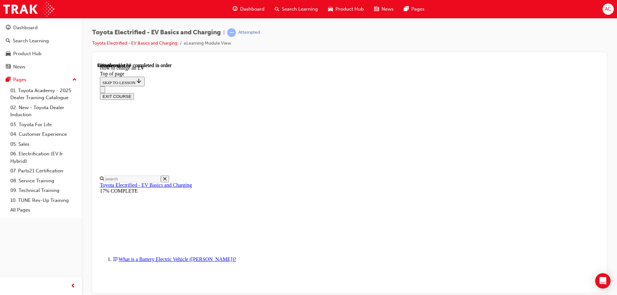
scroll to position [1871, 0]
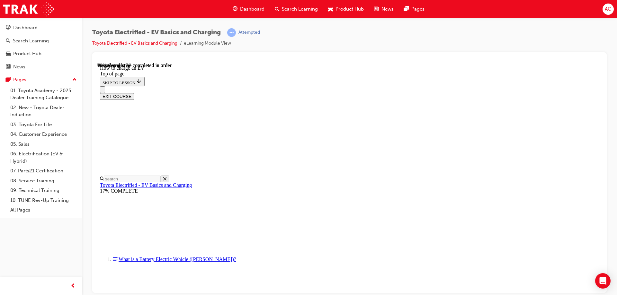
scroll to position [1753, 0]
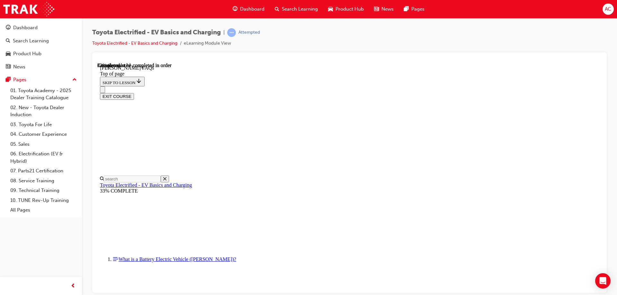
scroll to position [52, 0]
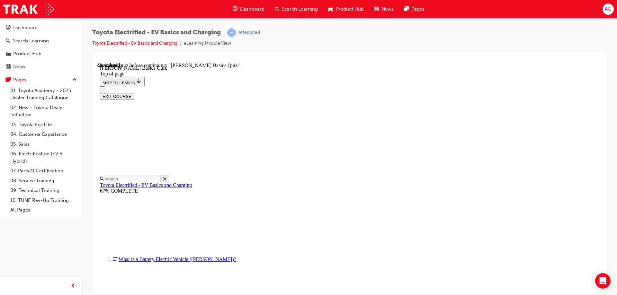
scroll to position [84, 0]
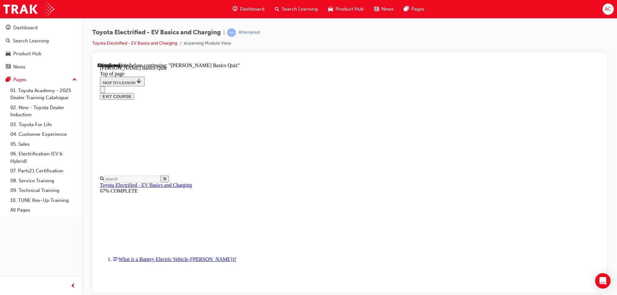
scroll to position [20, 0]
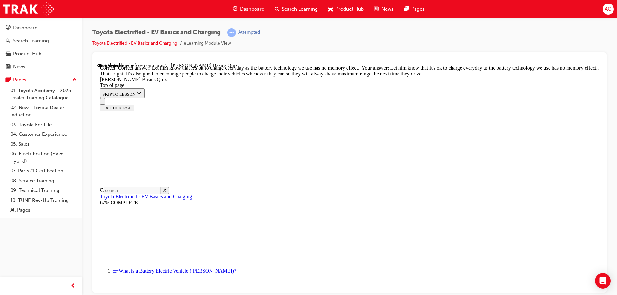
scroll to position [128, 0]
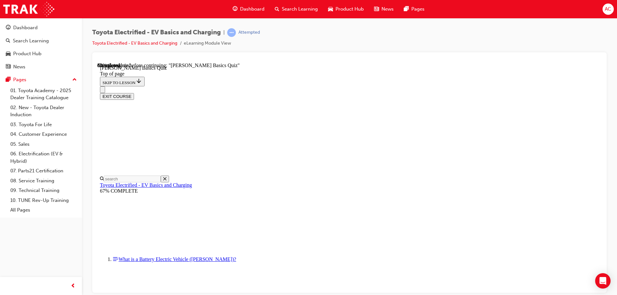
drag, startPoint x: 286, startPoint y: 159, endPoint x: 374, endPoint y: 167, distance: 88.4
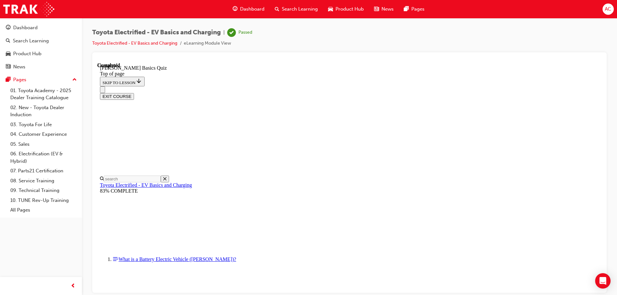
scroll to position [119, 0]
click at [134, 93] on button "EXIT COURSE" at bounding box center [117, 96] width 34 height 7
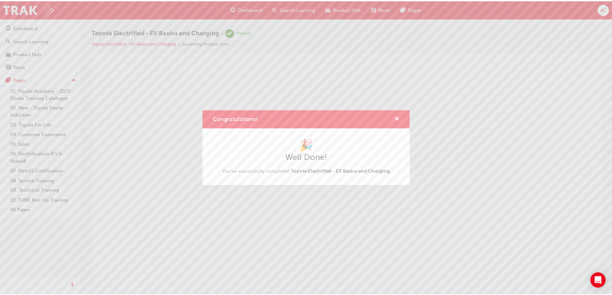
scroll to position [0, 0]
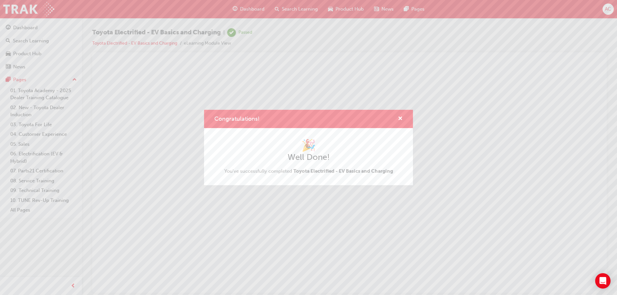
click at [403, 121] on div "Congratulations!" at bounding box center [308, 119] width 209 height 18
click at [400, 118] on span "cross-icon" at bounding box center [400, 119] width 5 height 6
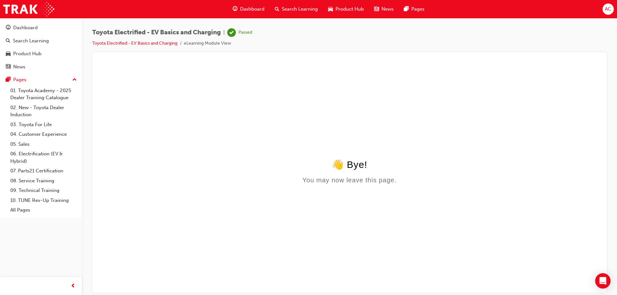
click at [234, 6] on span "guage-icon" at bounding box center [235, 9] width 5 height 8
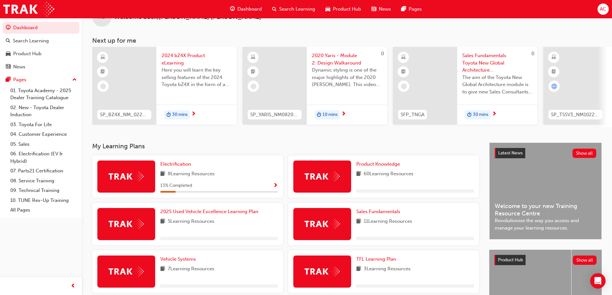
scroll to position [32, 0]
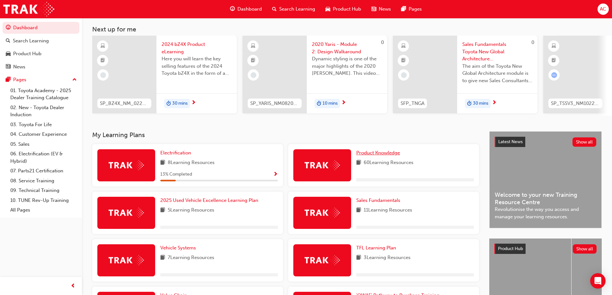
click at [374, 155] on span "Product Knowledge" at bounding box center [378, 153] width 44 height 6
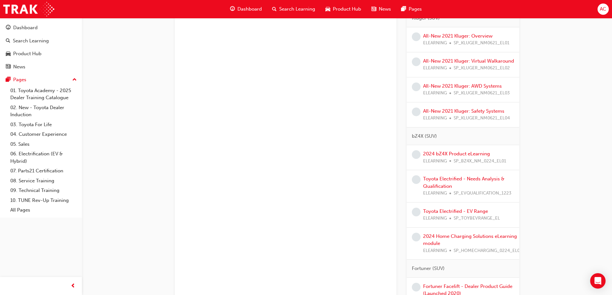
scroll to position [578, 0]
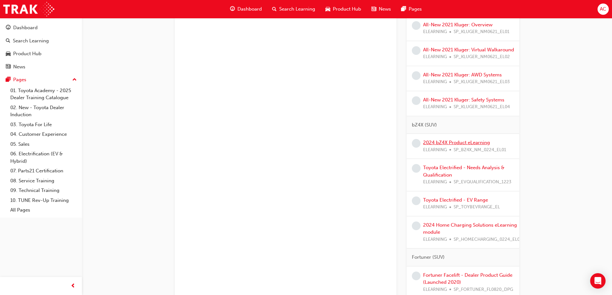
click at [484, 146] on link "2024 bZ4X Product eLearning" at bounding box center [456, 143] width 67 height 6
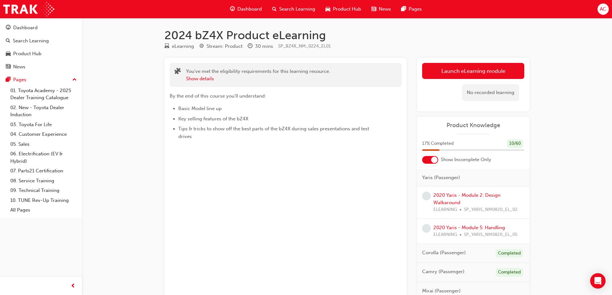
click at [239, 8] on span "Dashboard" at bounding box center [249, 8] width 24 height 7
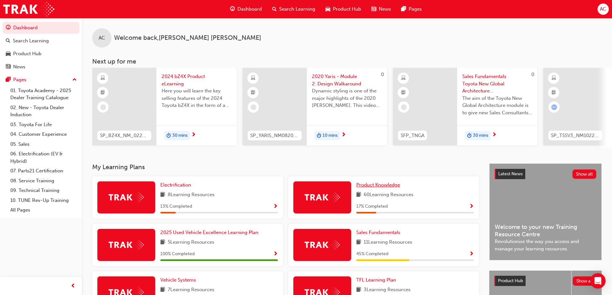
click at [395, 186] on span "Product Knowledge" at bounding box center [378, 185] width 44 height 6
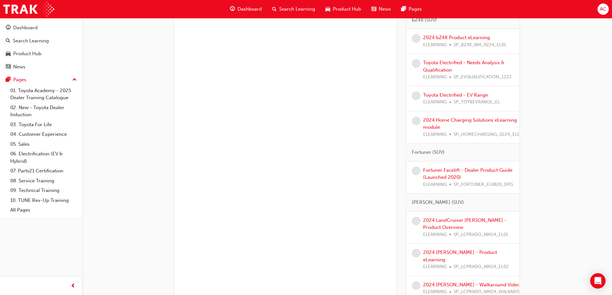
scroll to position [707, 0]
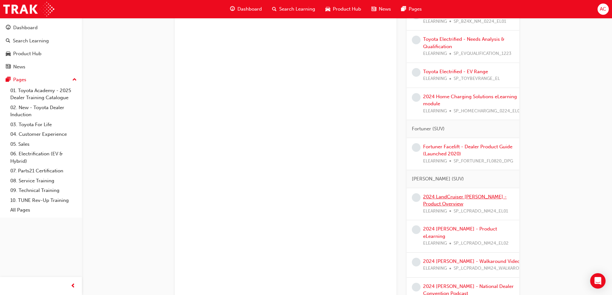
click at [477, 203] on link "2024 LandCruiser [PERSON_NAME] - Product Overview" at bounding box center [465, 200] width 84 height 13
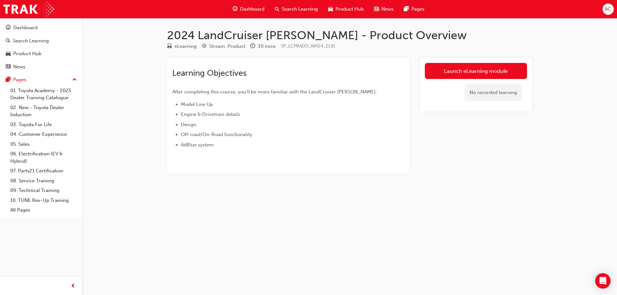
click at [447, 62] on div "Launch eLearning module No recorded learning" at bounding box center [476, 85] width 112 height 54
click at [447, 63] on link "Launch eLearning module" at bounding box center [476, 71] width 102 height 16
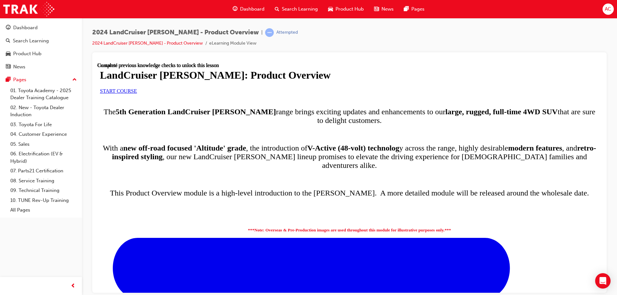
click at [137, 93] on link "START COURSE" at bounding box center [118, 90] width 37 height 5
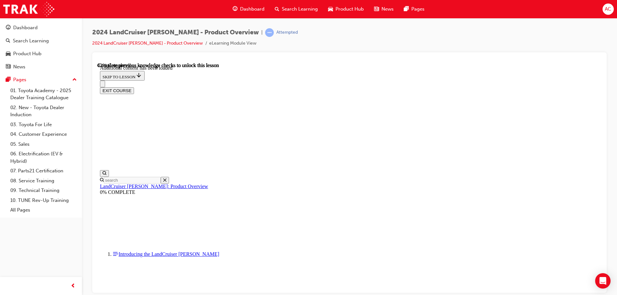
scroll to position [821, 0]
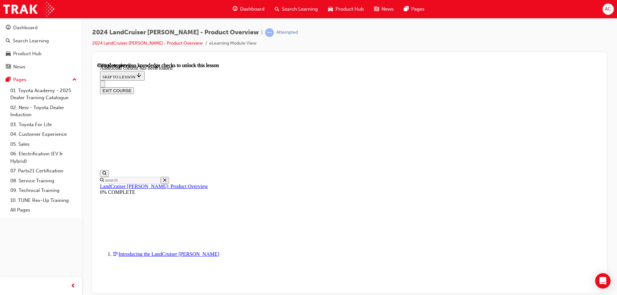
radio input "true"
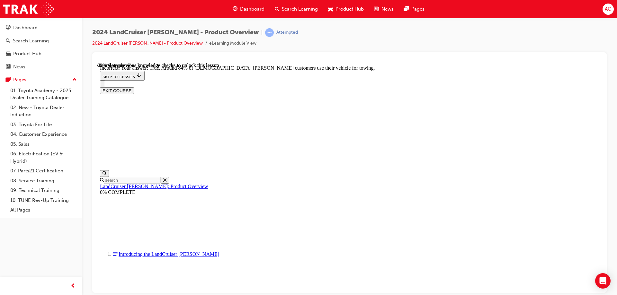
radio input "true"
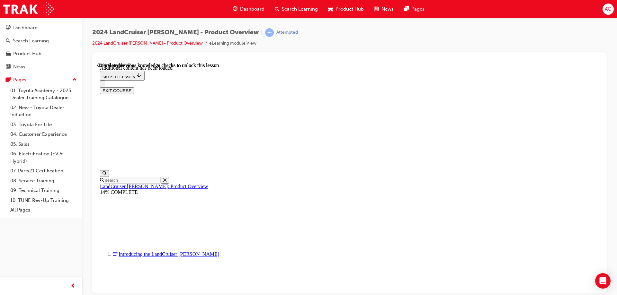
scroll to position [1087, 0]
radio input "true"
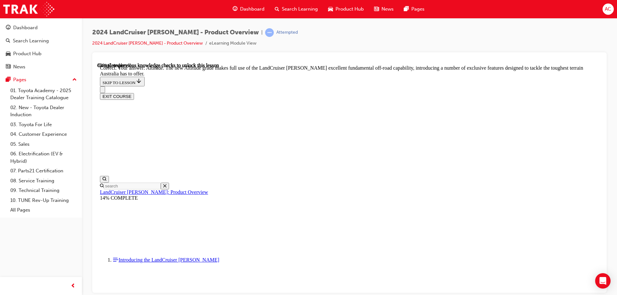
scroll to position [1344, 0]
checkbox input "true"
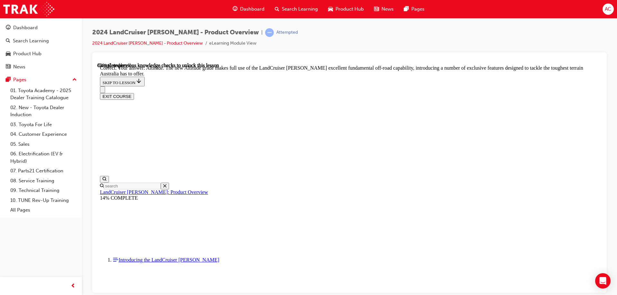
checkbox input "true"
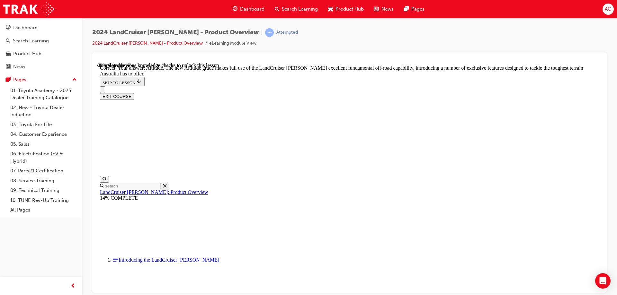
scroll to position [1440, 0]
checkbox input "true"
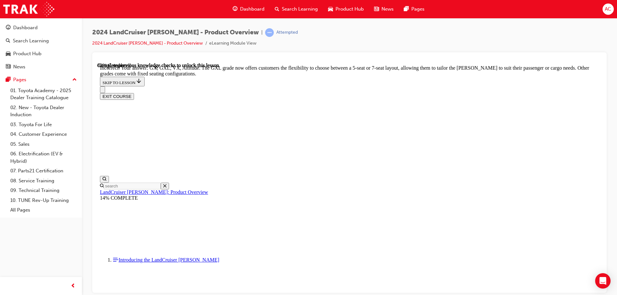
scroll to position [1524, 0]
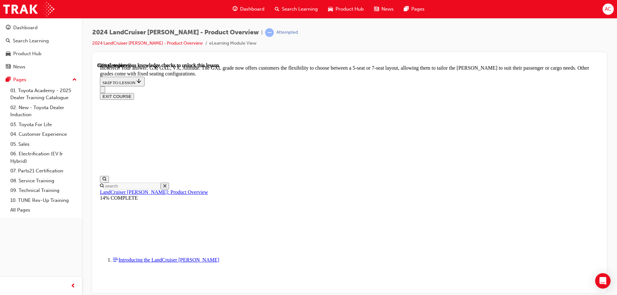
checkbox input "false"
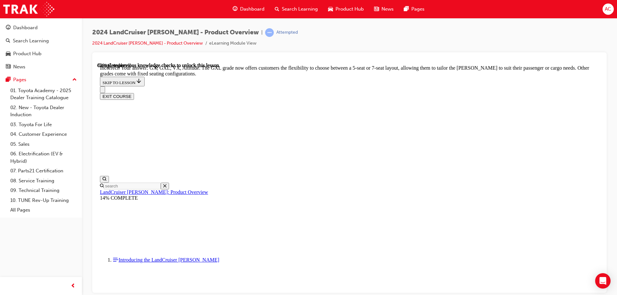
checkbox input "false"
checkbox input "true"
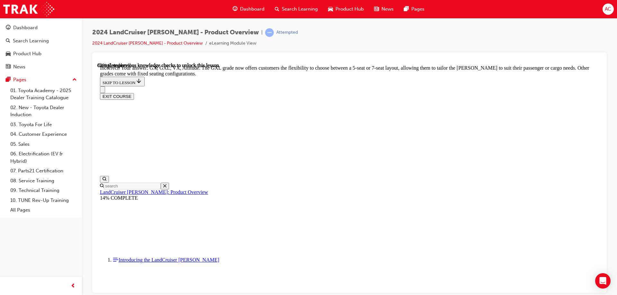
scroll to position [1429, 0]
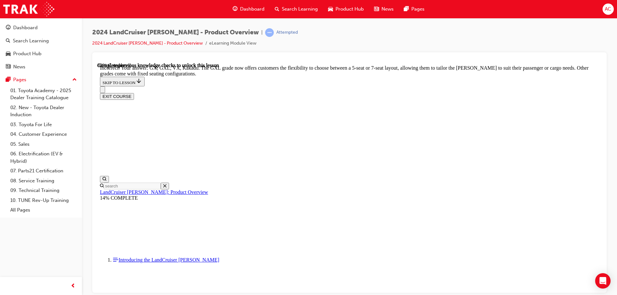
checkbox input "false"
checkbox input "true"
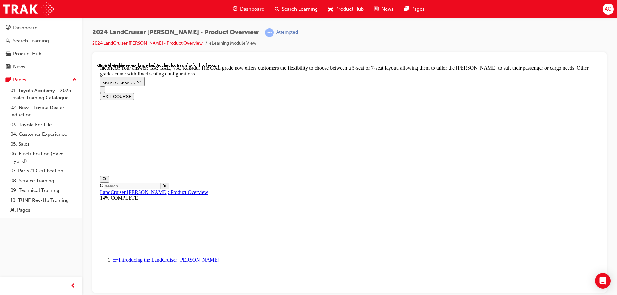
checkbox input "true"
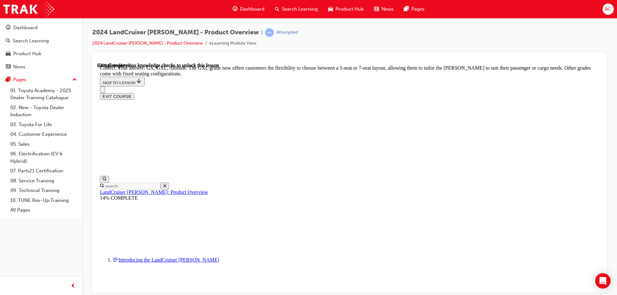
scroll to position [1552, 0]
drag, startPoint x: 401, startPoint y: 242, endPoint x: 403, endPoint y: 246, distance: 4.4
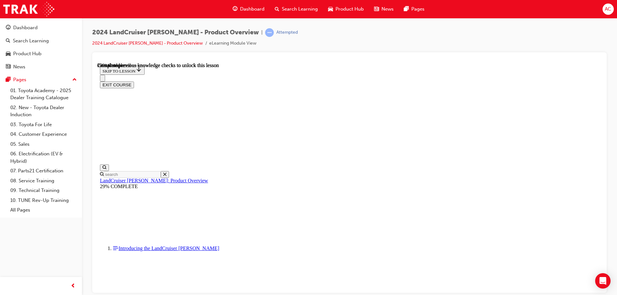
scroll to position [579, 0]
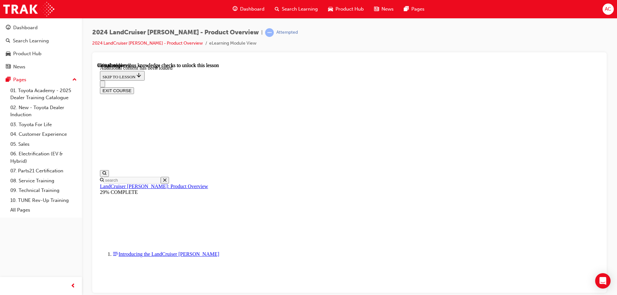
scroll to position [1623, 0]
radio input "true"
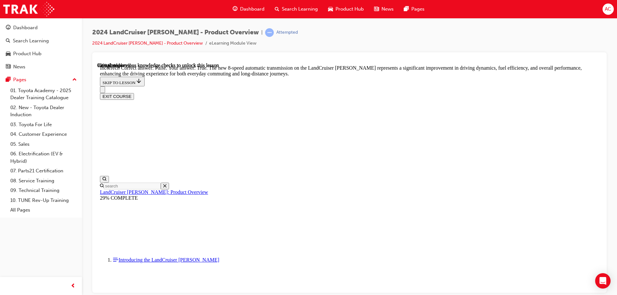
radio input "true"
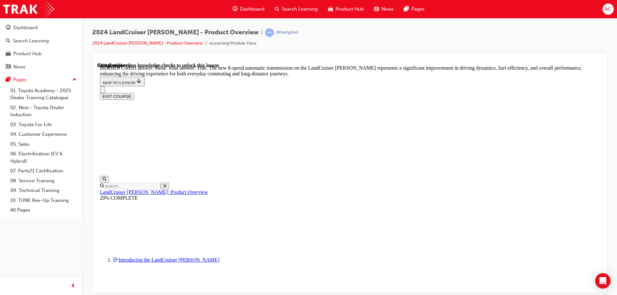
radio input "true"
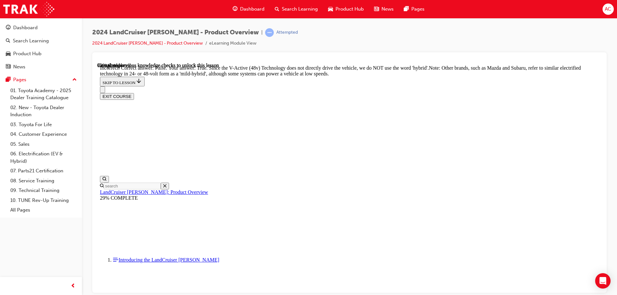
radio input "true"
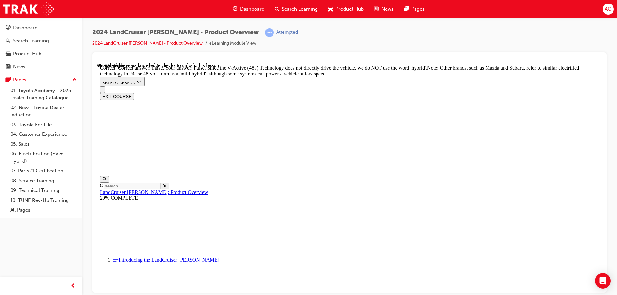
radio input "true"
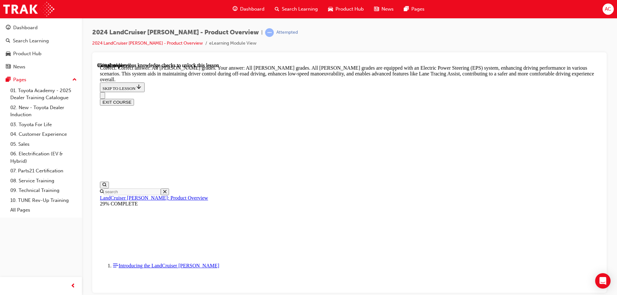
scroll to position [2308, 0]
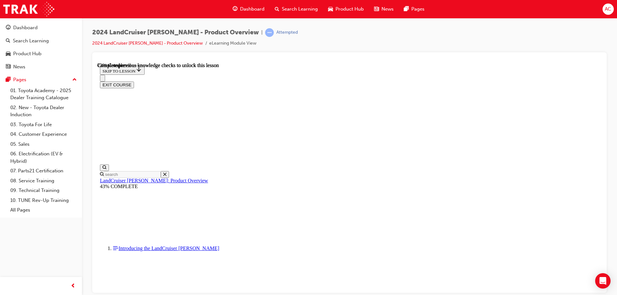
scroll to position [2072, 0]
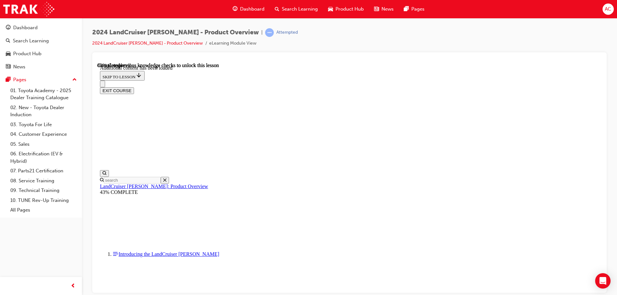
scroll to position [2233, 0]
checkbox input "true"
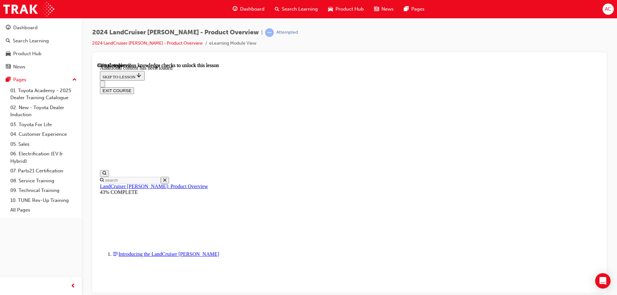
checkbox input "true"
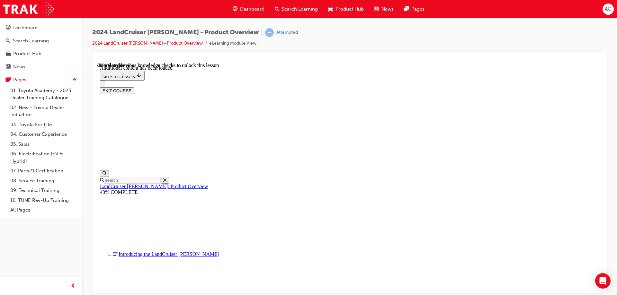
checkbox input "false"
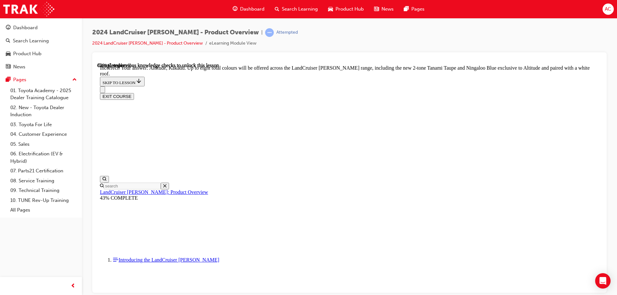
checkbox input "false"
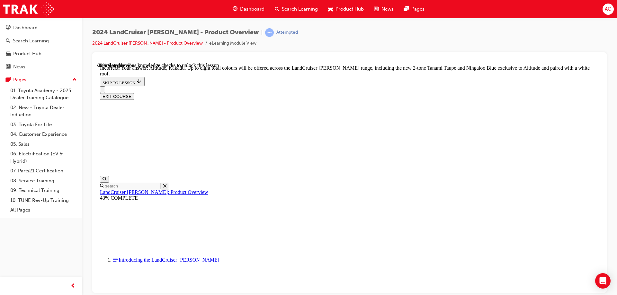
checkbox input "true"
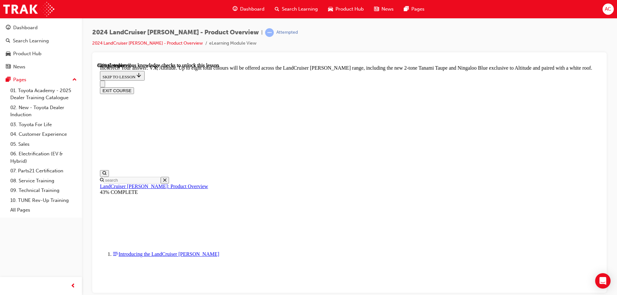
checkbox input "true"
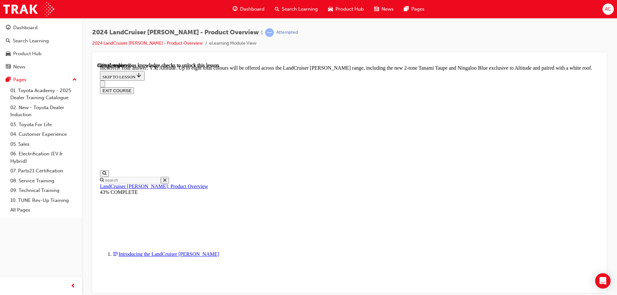
checkbox input "true"
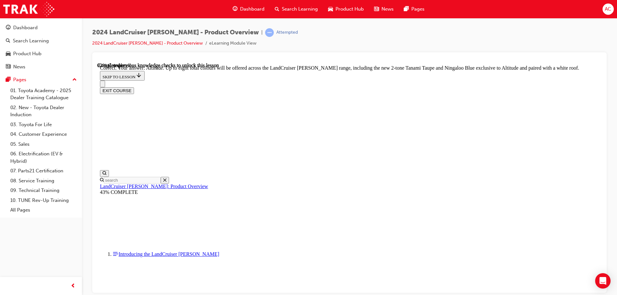
checkbox input "true"
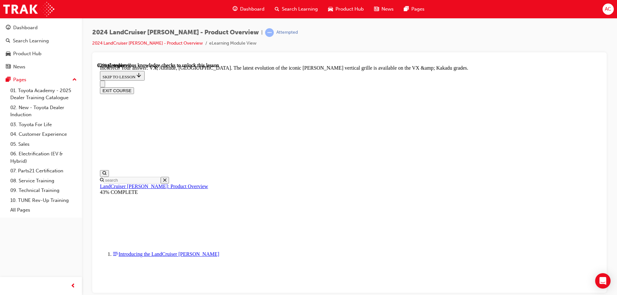
checkbox input "false"
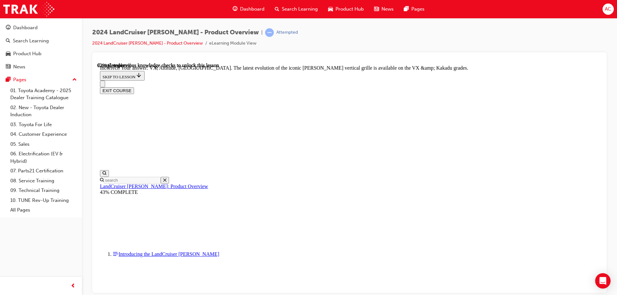
checkbox input "false"
checkbox input "true"
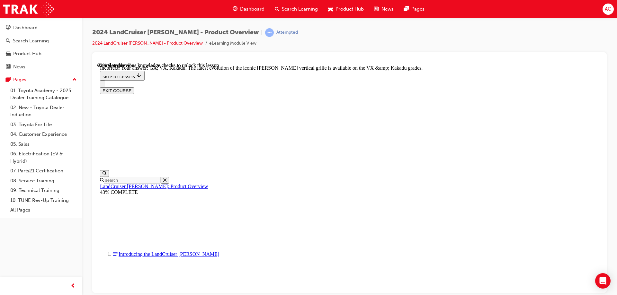
scroll to position [2637, 0]
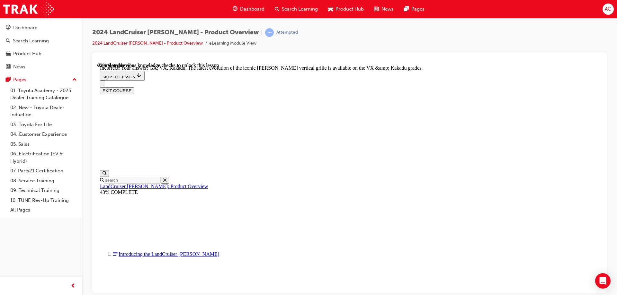
checkbox input "true"
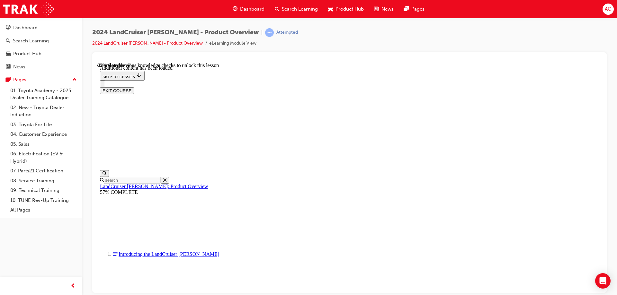
scroll to position [1658, 0]
radio input "true"
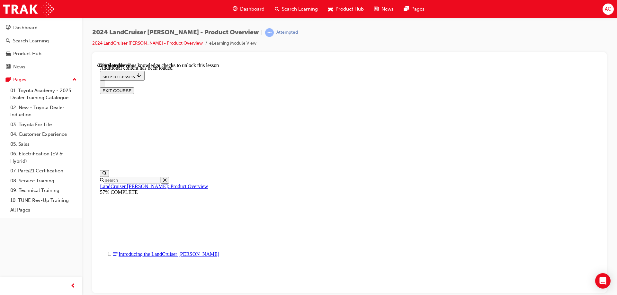
radio input "true"
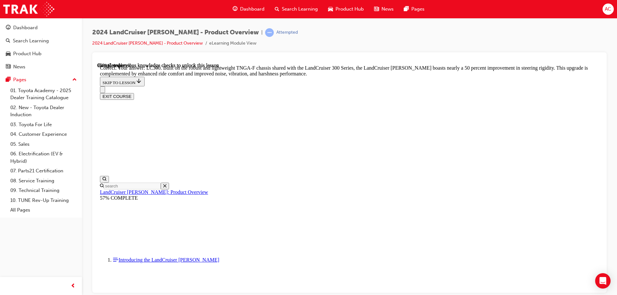
scroll to position [2036, 0]
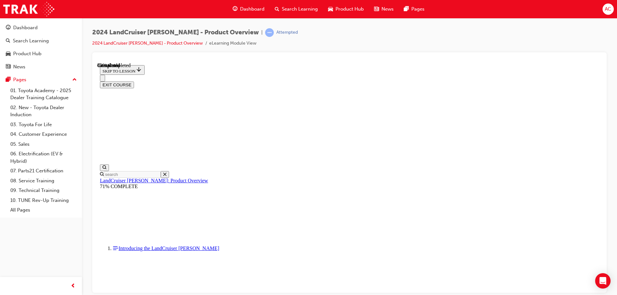
scroll to position [715, 0]
click at [134, 81] on button "EXIT COURSE" at bounding box center [117, 84] width 34 height 7
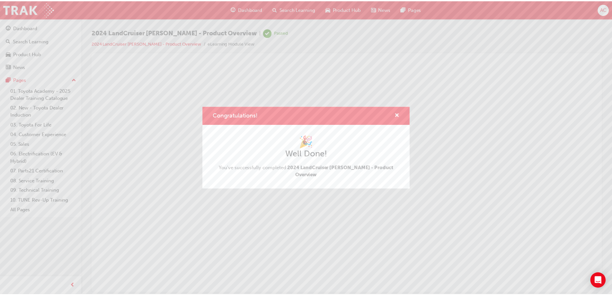
scroll to position [0, 0]
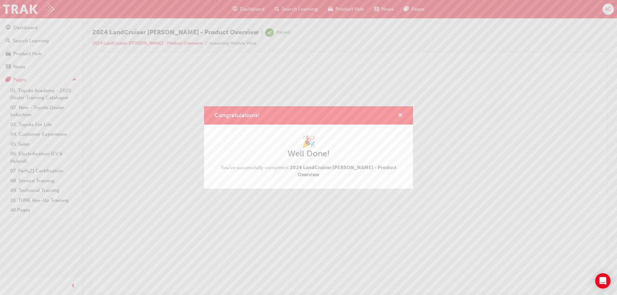
click at [401, 118] on span "cross-icon" at bounding box center [400, 116] width 5 height 6
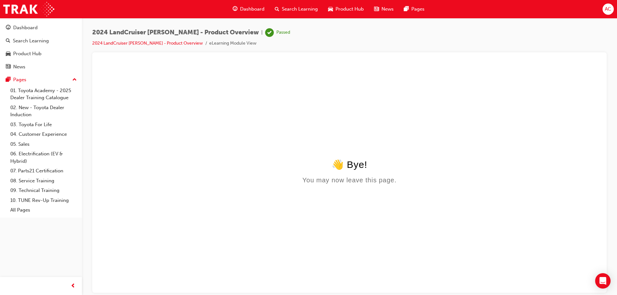
click at [233, 11] on span "guage-icon" at bounding box center [235, 9] width 5 height 8
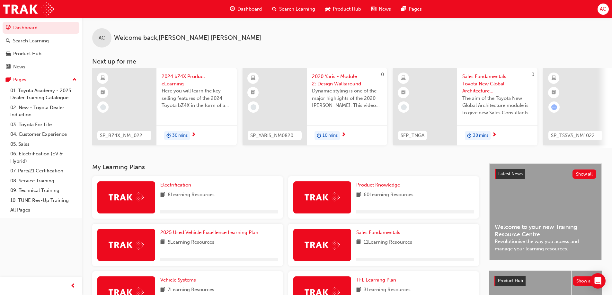
scroll to position [64, 0]
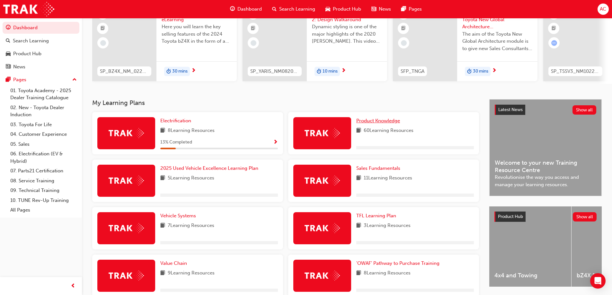
click at [380, 122] on span "Product Knowledge" at bounding box center [378, 121] width 44 height 6
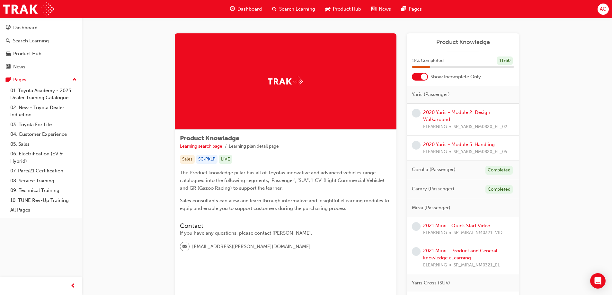
click at [257, 13] on div "Dashboard" at bounding box center [246, 9] width 42 height 13
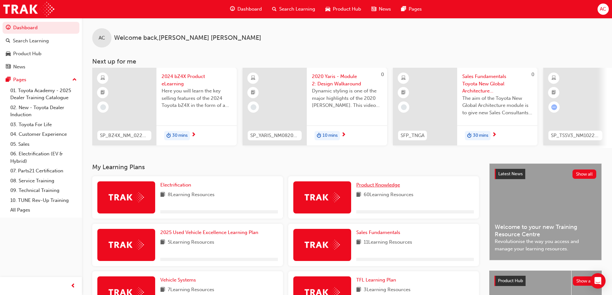
click at [385, 188] on span "Product Knowledge" at bounding box center [378, 185] width 44 height 6
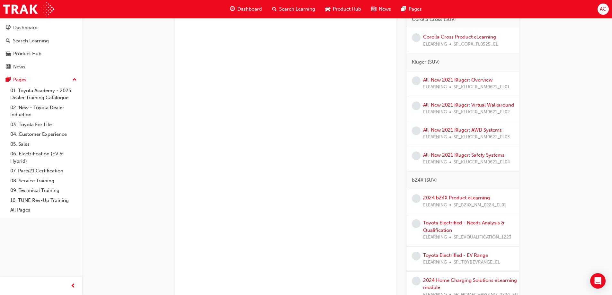
scroll to position [642, 0]
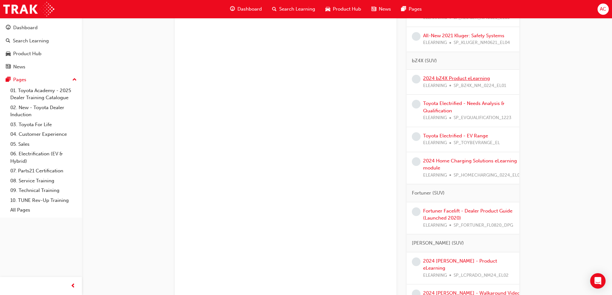
click at [465, 81] on link "2024 bZ4X Product eLearning" at bounding box center [456, 78] width 67 height 6
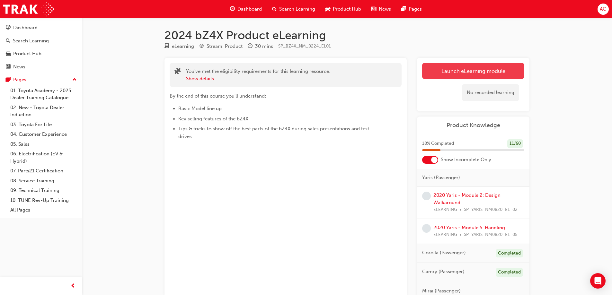
click at [465, 77] on link "Launch eLearning module" at bounding box center [473, 71] width 102 height 16
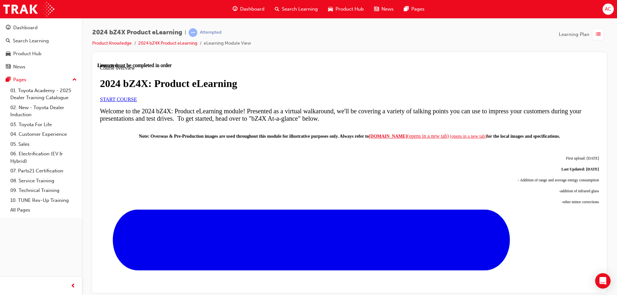
click at [137, 102] on span "START COURSE" at bounding box center [118, 98] width 37 height 5
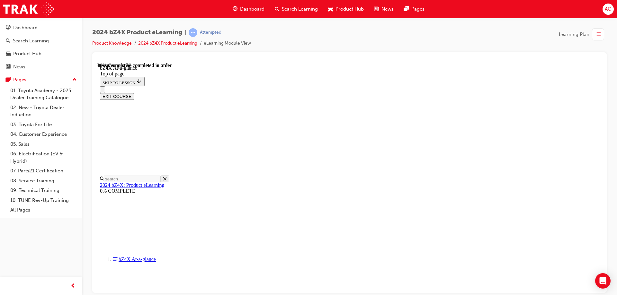
scroll to position [949, 0]
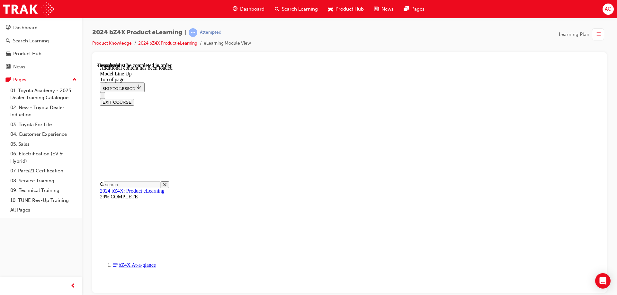
scroll to position [1269, 0]
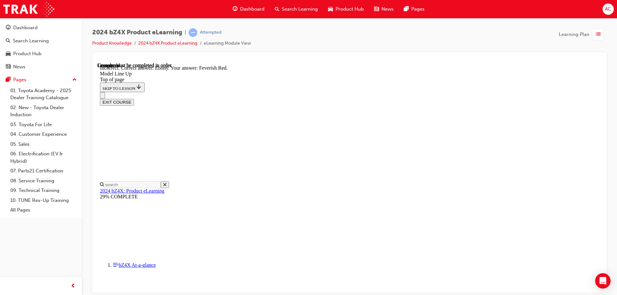
drag, startPoint x: 313, startPoint y: 125, endPoint x: 338, endPoint y: 151, distance: 36.1
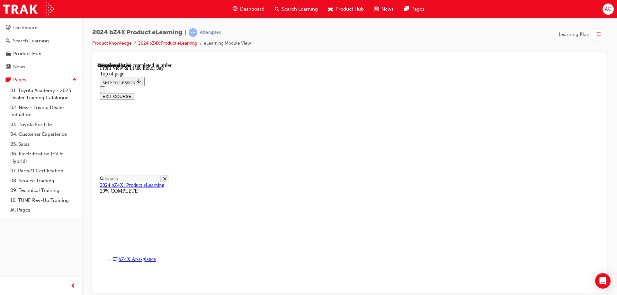
scroll to position [965, 0]
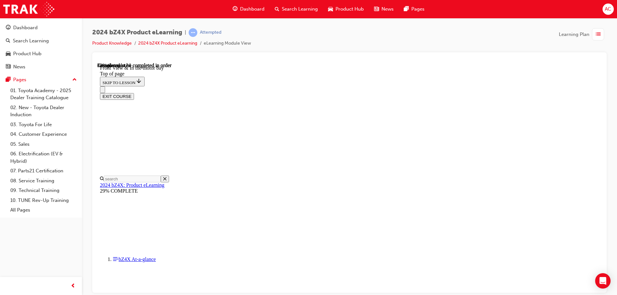
drag, startPoint x: 340, startPoint y: 214, endPoint x: 346, endPoint y: 204, distance: 12.0
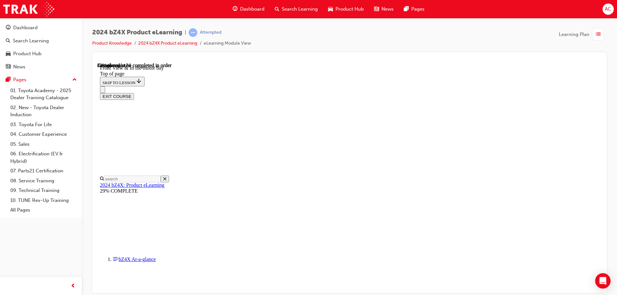
drag, startPoint x: 352, startPoint y: 125, endPoint x: 357, endPoint y: 126, distance: 4.6
drag, startPoint x: 351, startPoint y: 123, endPoint x: 365, endPoint y: 123, distance: 13.8
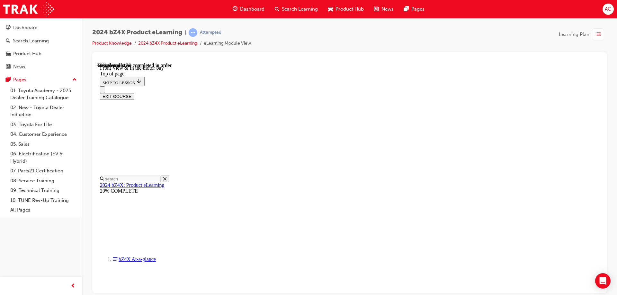
drag, startPoint x: 358, startPoint y: 205, endPoint x: 340, endPoint y: 204, distance: 17.4
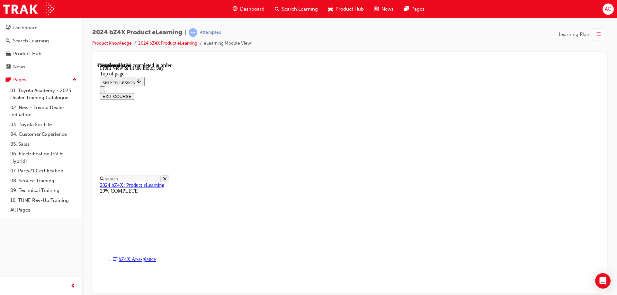
drag, startPoint x: 439, startPoint y: 231, endPoint x: 443, endPoint y: 230, distance: 4.3
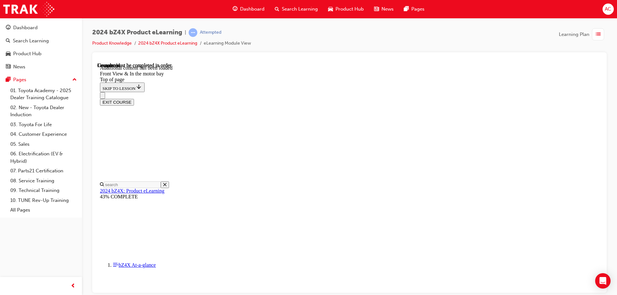
scroll to position [1118, 0]
drag, startPoint x: 357, startPoint y: 175, endPoint x: 383, endPoint y: 141, distance: 42.7
drag, startPoint x: 396, startPoint y: 157, endPoint x: 401, endPoint y: 158, distance: 4.4
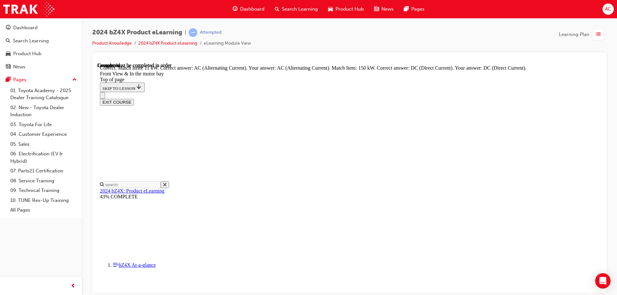
scroll to position [1161, 0]
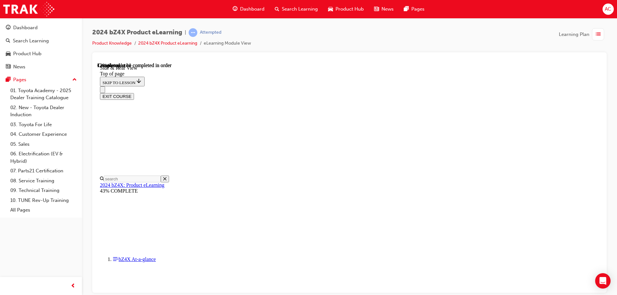
scroll to position [148, 0]
drag, startPoint x: 494, startPoint y: 172, endPoint x: 511, endPoint y: 190, distance: 24.6
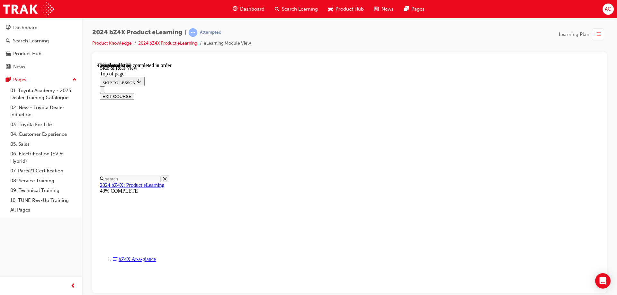
drag, startPoint x: 305, startPoint y: 240, endPoint x: 271, endPoint y: 236, distance: 34.6
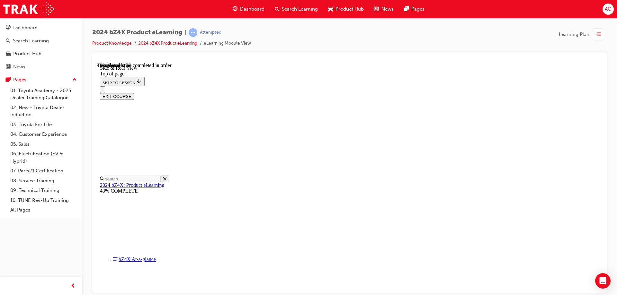
drag, startPoint x: 254, startPoint y: 215, endPoint x: 252, endPoint y: 202, distance: 13.0
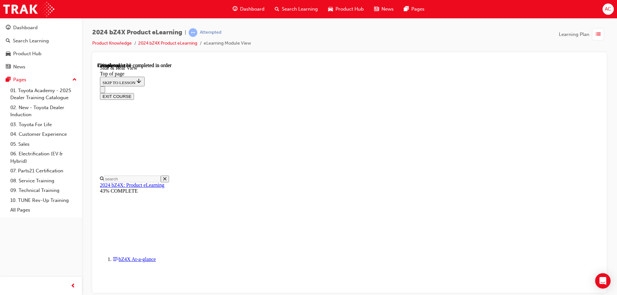
scroll to position [633, 0]
drag, startPoint x: 358, startPoint y: 121, endPoint x: 425, endPoint y: 119, distance: 66.5
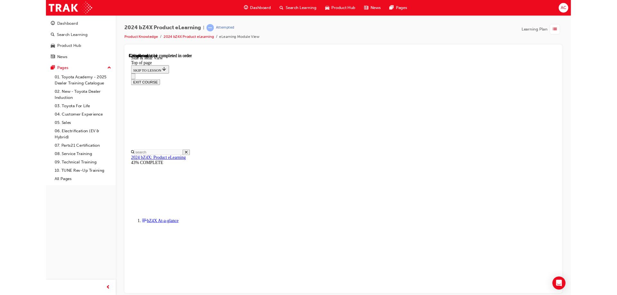
scroll to position [794, 0]
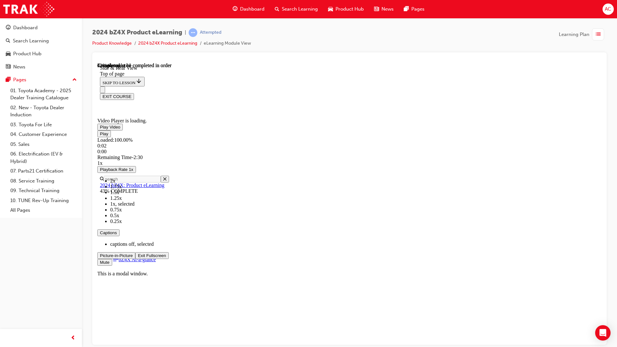
click at [138, 258] on span "Video player" at bounding box center [138, 255] width 0 height 5
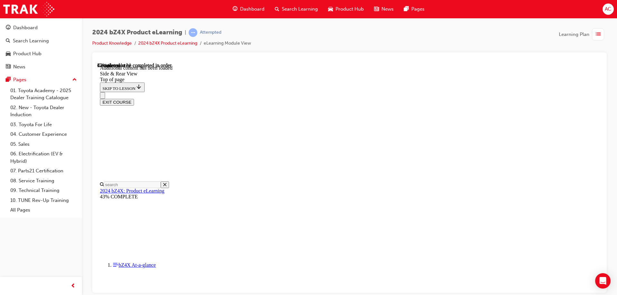
scroll to position [1073, 0]
drag, startPoint x: 343, startPoint y: 191, endPoint x: 345, endPoint y: 187, distance: 4.9
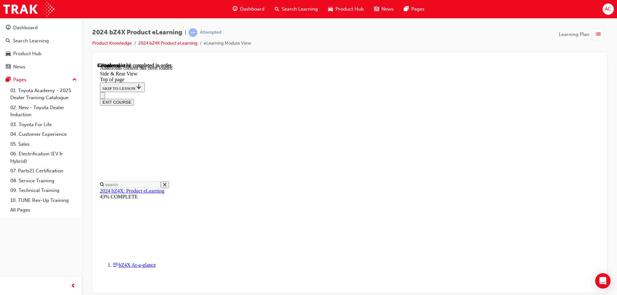
drag, startPoint x: 354, startPoint y: 156, endPoint x: 372, endPoint y: 121, distance: 39.5
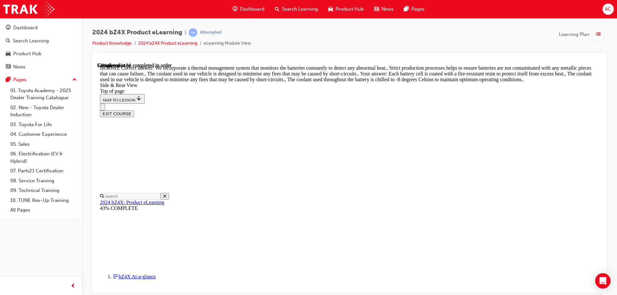
scroll to position [1233, 0]
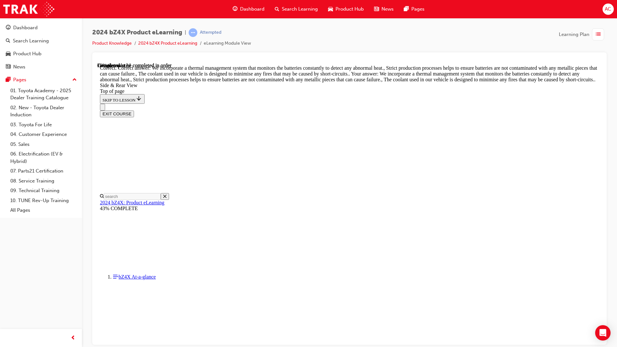
drag, startPoint x: 335, startPoint y: 399, endPoint x: 158, endPoint y: 393, distance: 177.1
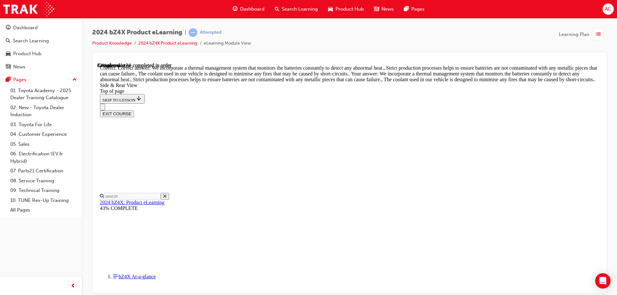
drag, startPoint x: 546, startPoint y: 282, endPoint x: 644, endPoint y: 384, distance: 140.6
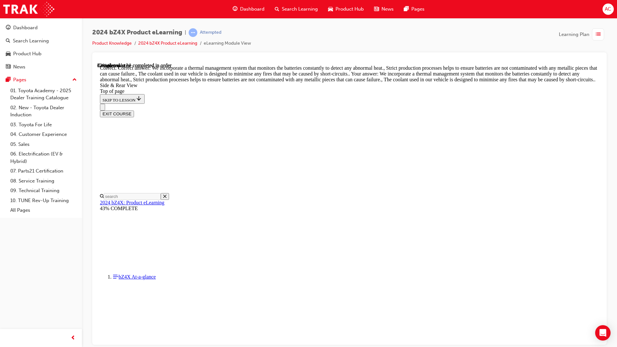
scroll to position [1858, 0]
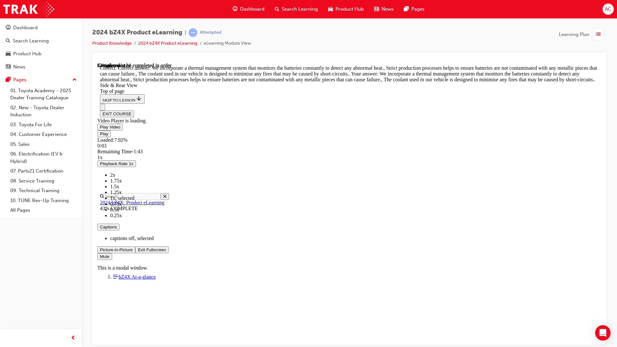
click at [194, 110] on video "Video player" at bounding box center [145, 86] width 96 height 48
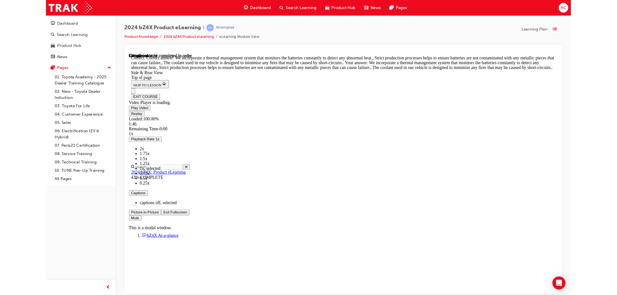
scroll to position [1857, 0]
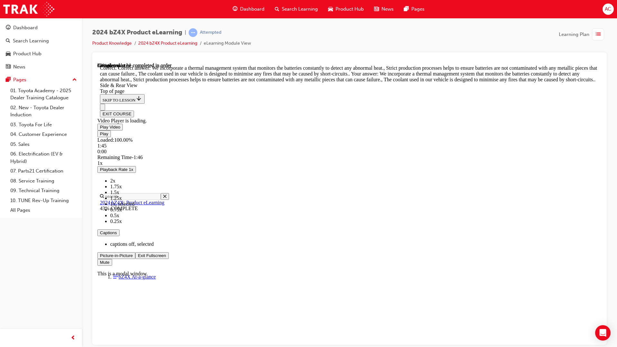
click at [138, 258] on span "Video player" at bounding box center [138, 255] width 0 height 5
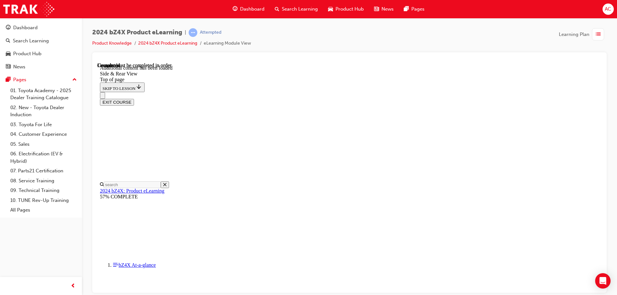
scroll to position [2116, 0]
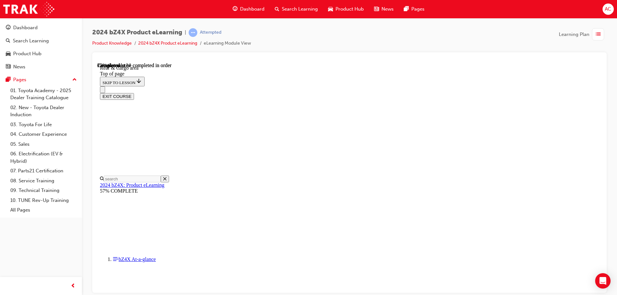
scroll to position [534, 0]
drag, startPoint x: 390, startPoint y: 232, endPoint x: 392, endPoint y: 222, distance: 10.0
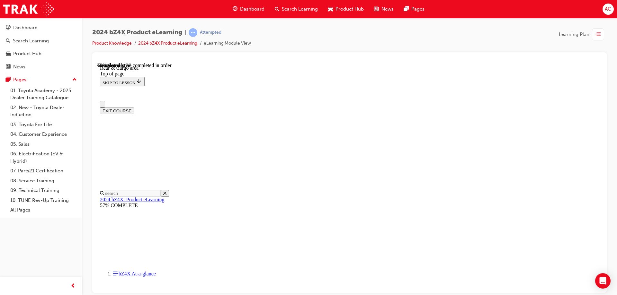
scroll to position [257, 0]
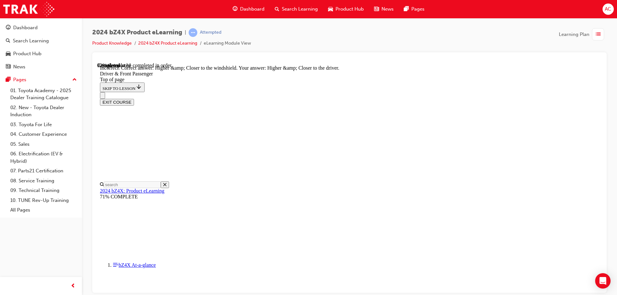
scroll to position [1610, 0]
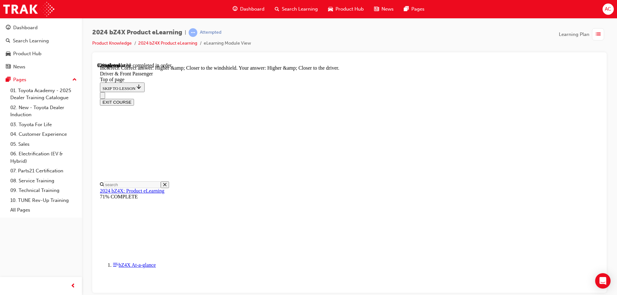
scroll to position [1568, 0]
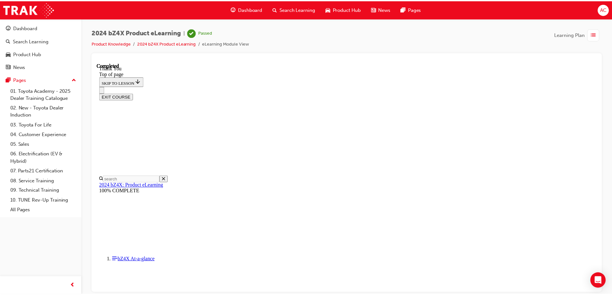
scroll to position [0, 0]
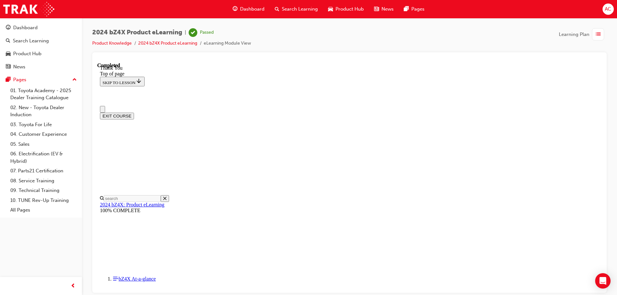
click at [254, 12] on span "Dashboard" at bounding box center [252, 8] width 24 height 7
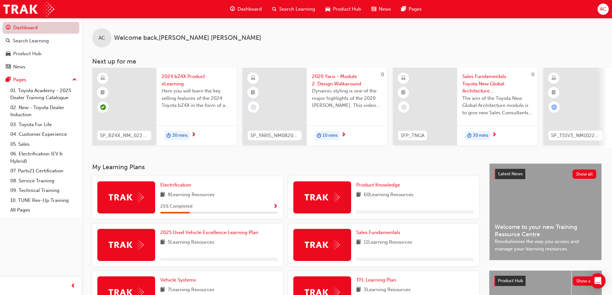
click at [41, 28] on link "Dashboard" at bounding box center [41, 28] width 77 height 12
